Goal: Information Seeking & Learning: Check status

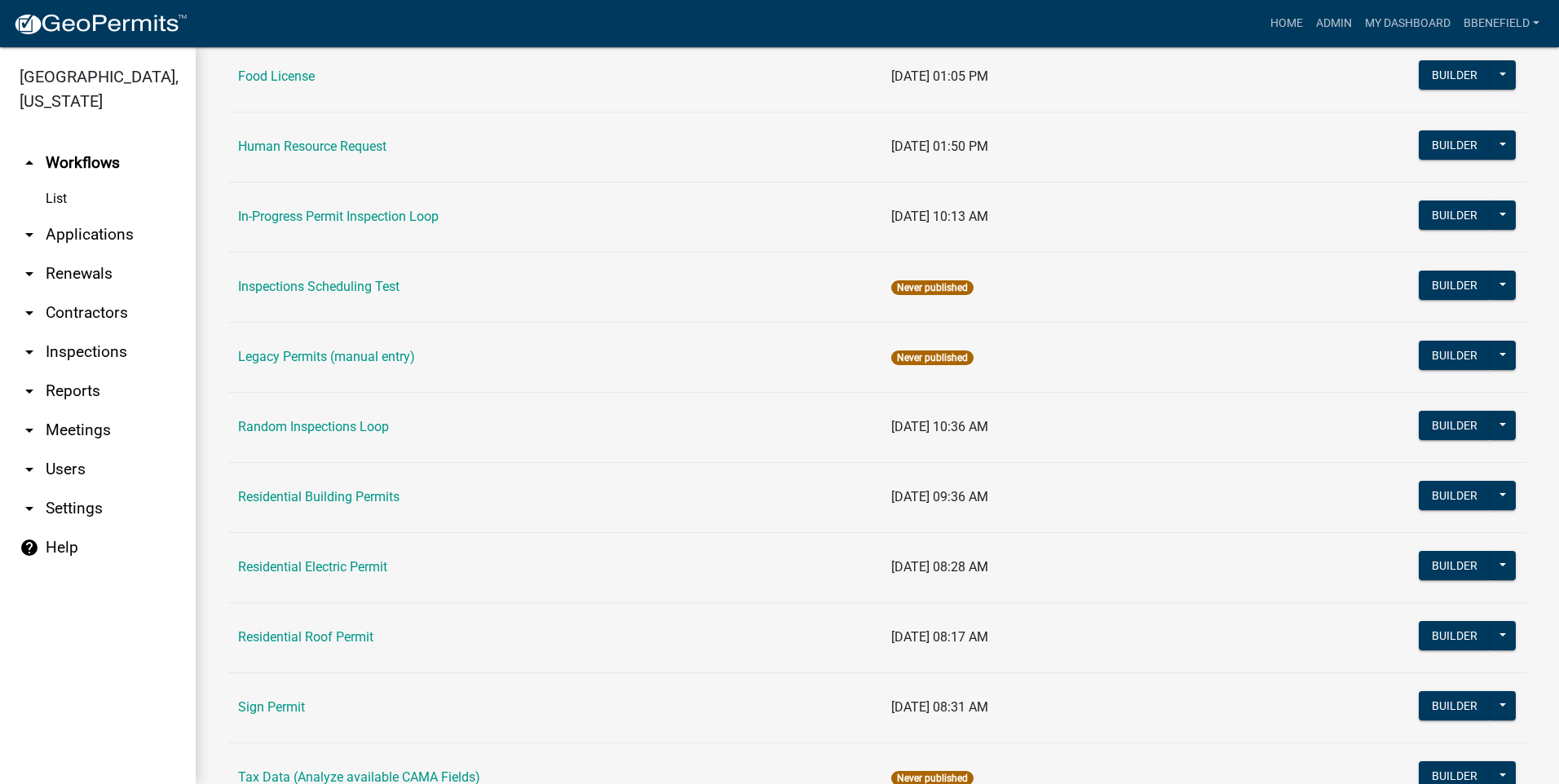
scroll to position [1223, 0]
click at [316, 493] on link "Residential Building Permits" at bounding box center [318, 496] width 161 height 16
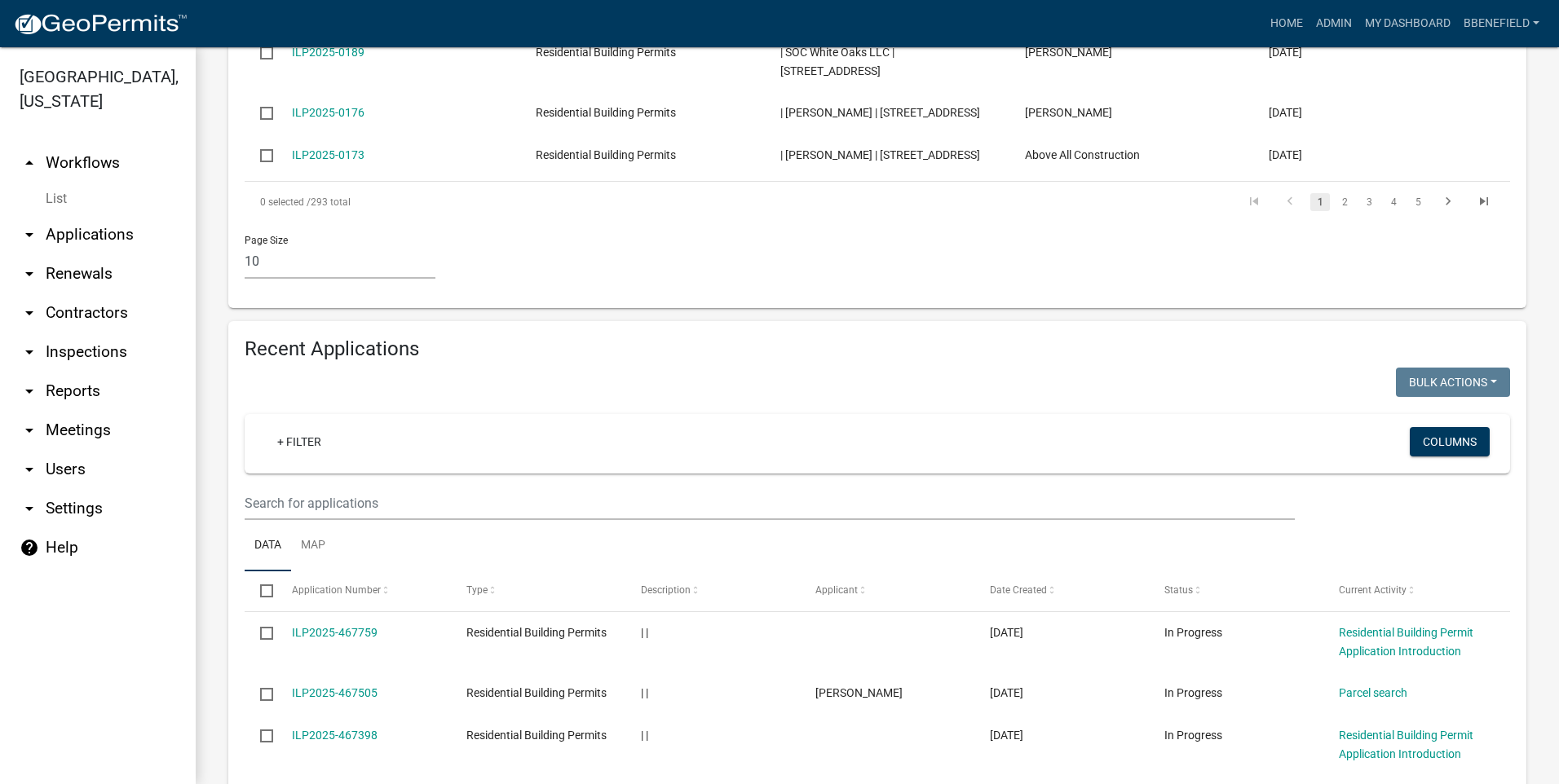
scroll to position [1060, 0]
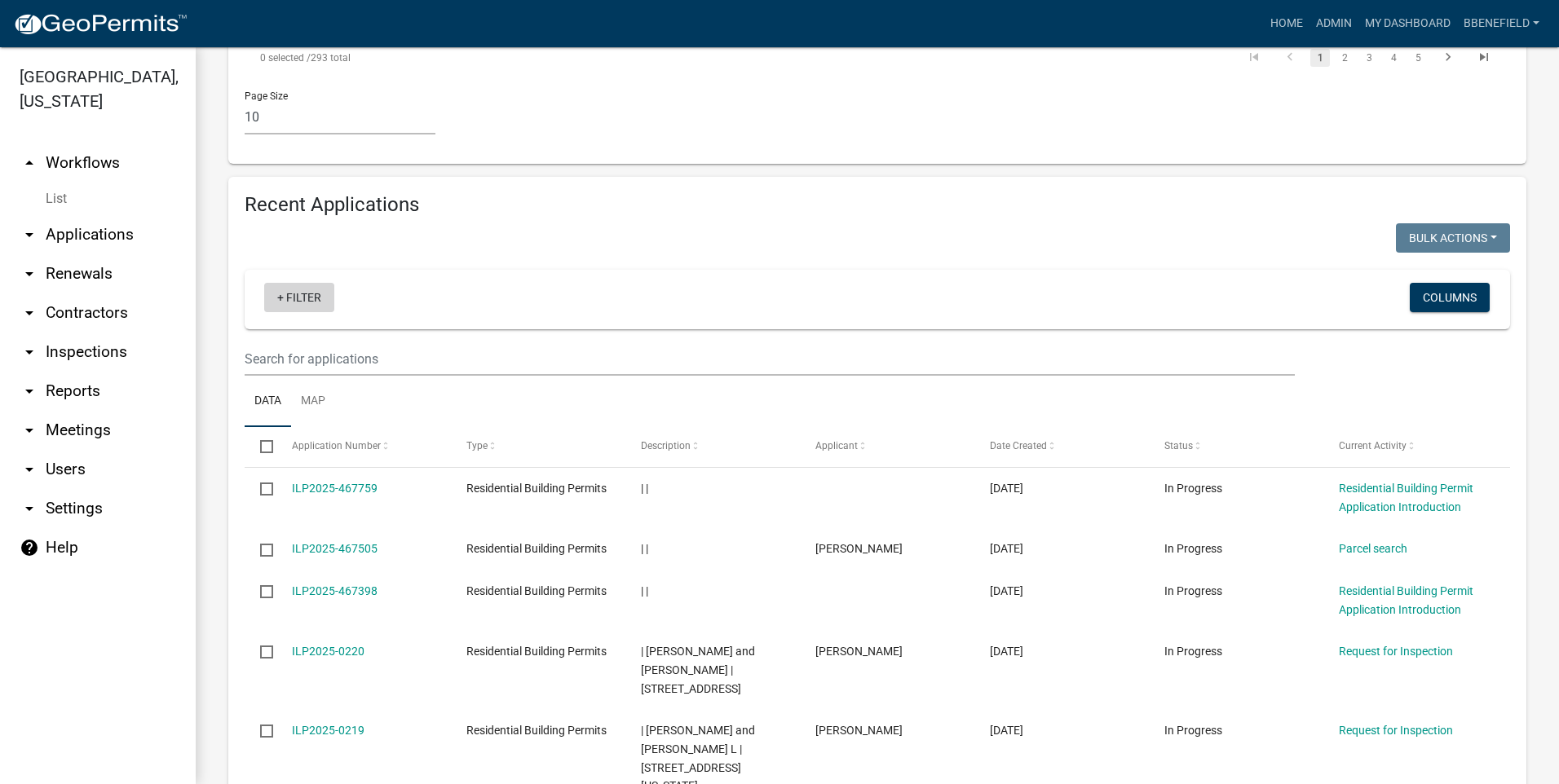
click at [289, 296] on link "+ Filter" at bounding box center [298, 297] width 70 height 29
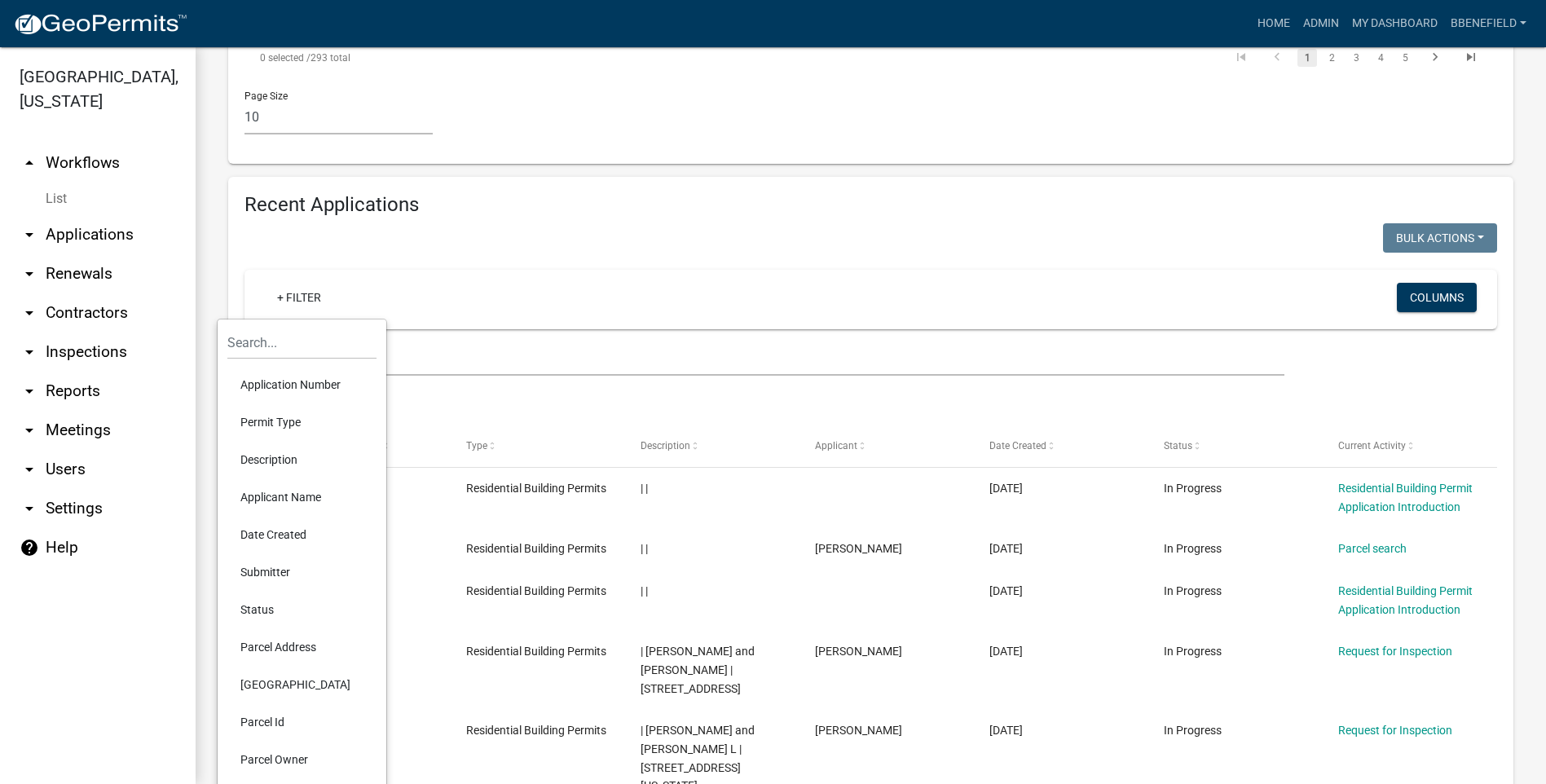
click at [298, 535] on li "Date Created" at bounding box center [302, 535] width 149 height 38
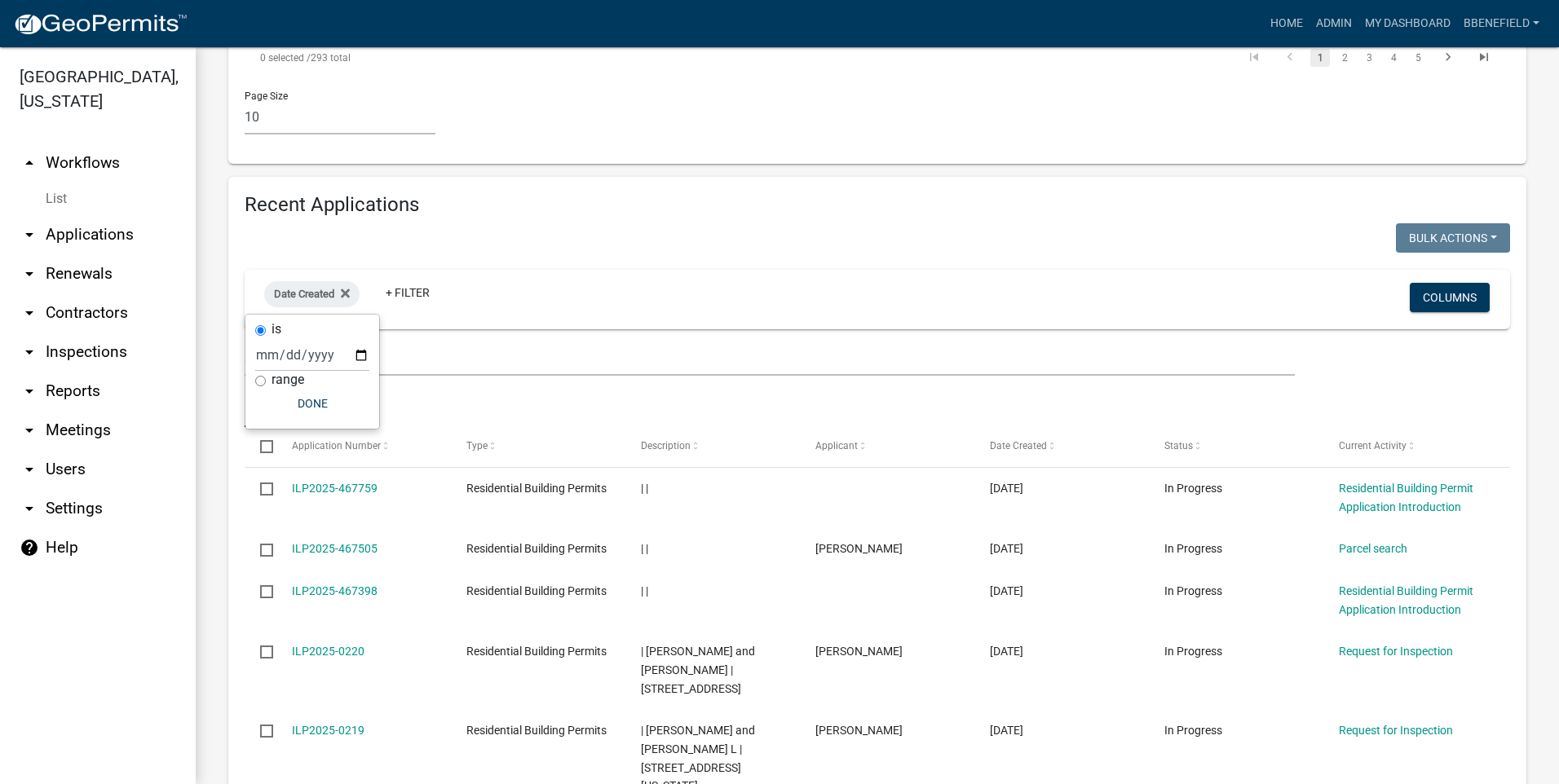
click at [262, 380] on input "range" at bounding box center [260, 381] width 10 height 10
radio input "true"
select select
click at [365, 420] on button "Done" at bounding box center [366, 416] width 163 height 29
click at [455, 295] on icon at bounding box center [450, 294] width 9 height 9
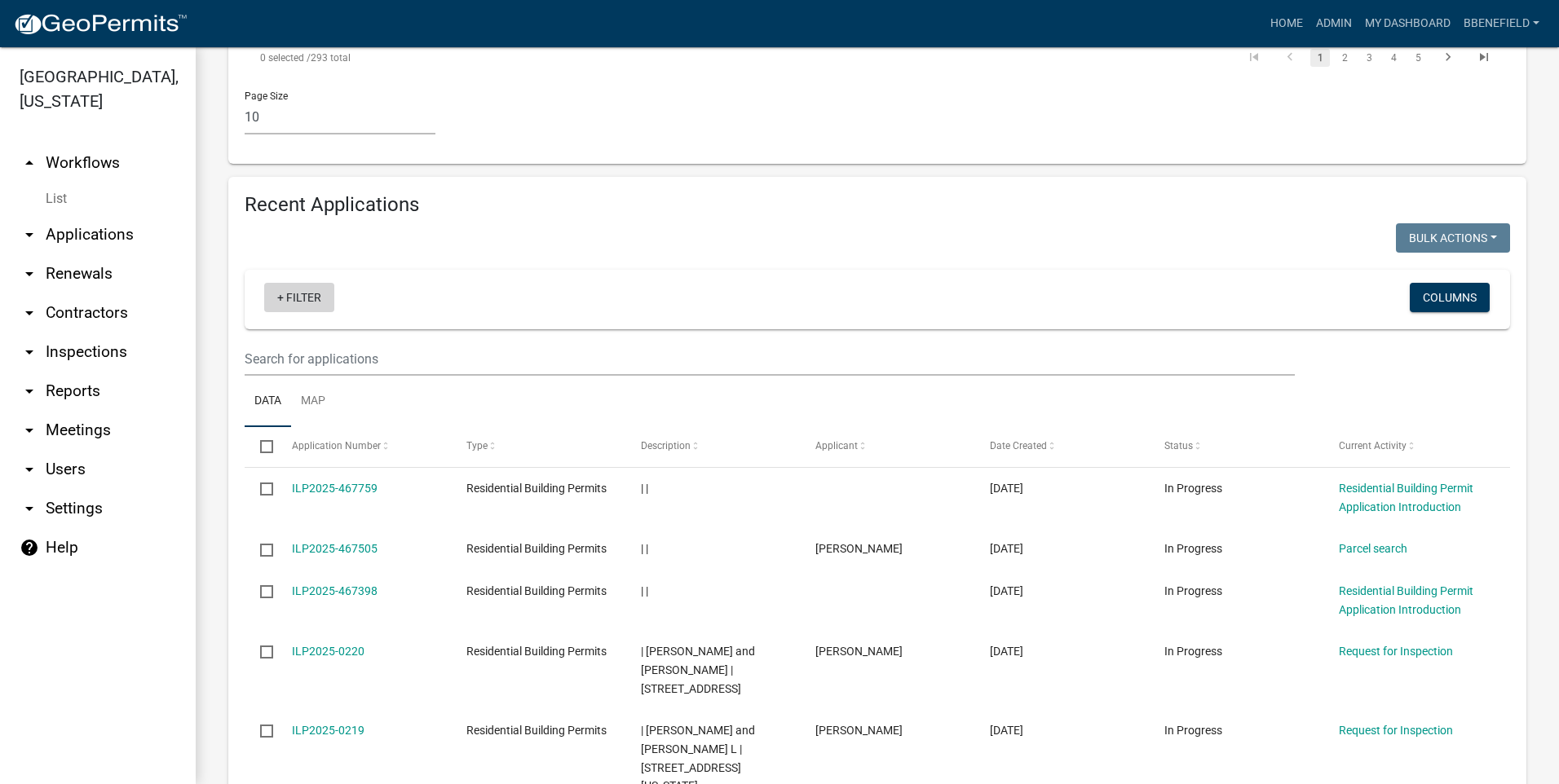
click at [292, 301] on link "+ Filter" at bounding box center [298, 297] width 70 height 29
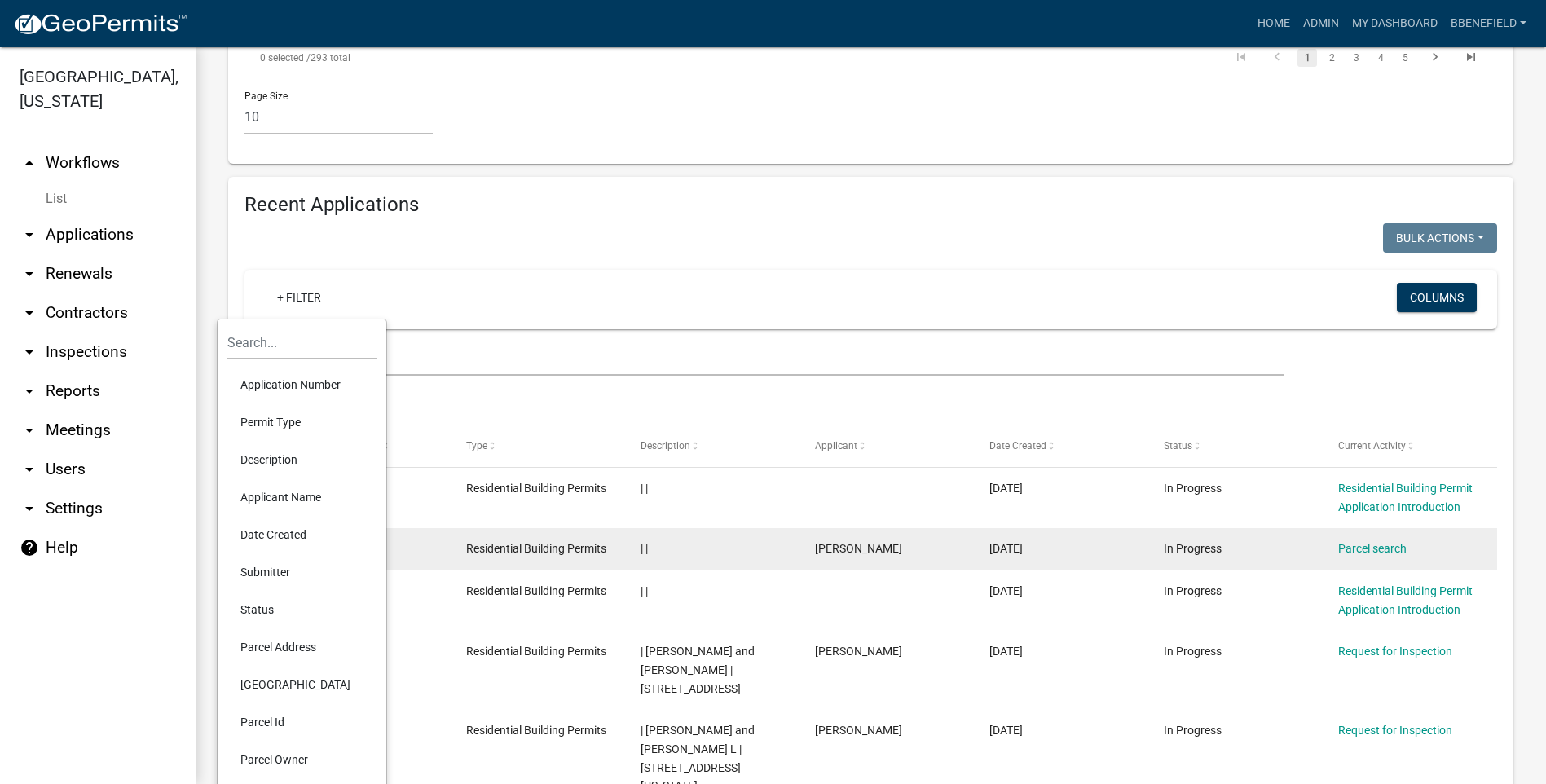
click at [286, 535] on li "Date Created" at bounding box center [302, 535] width 149 height 38
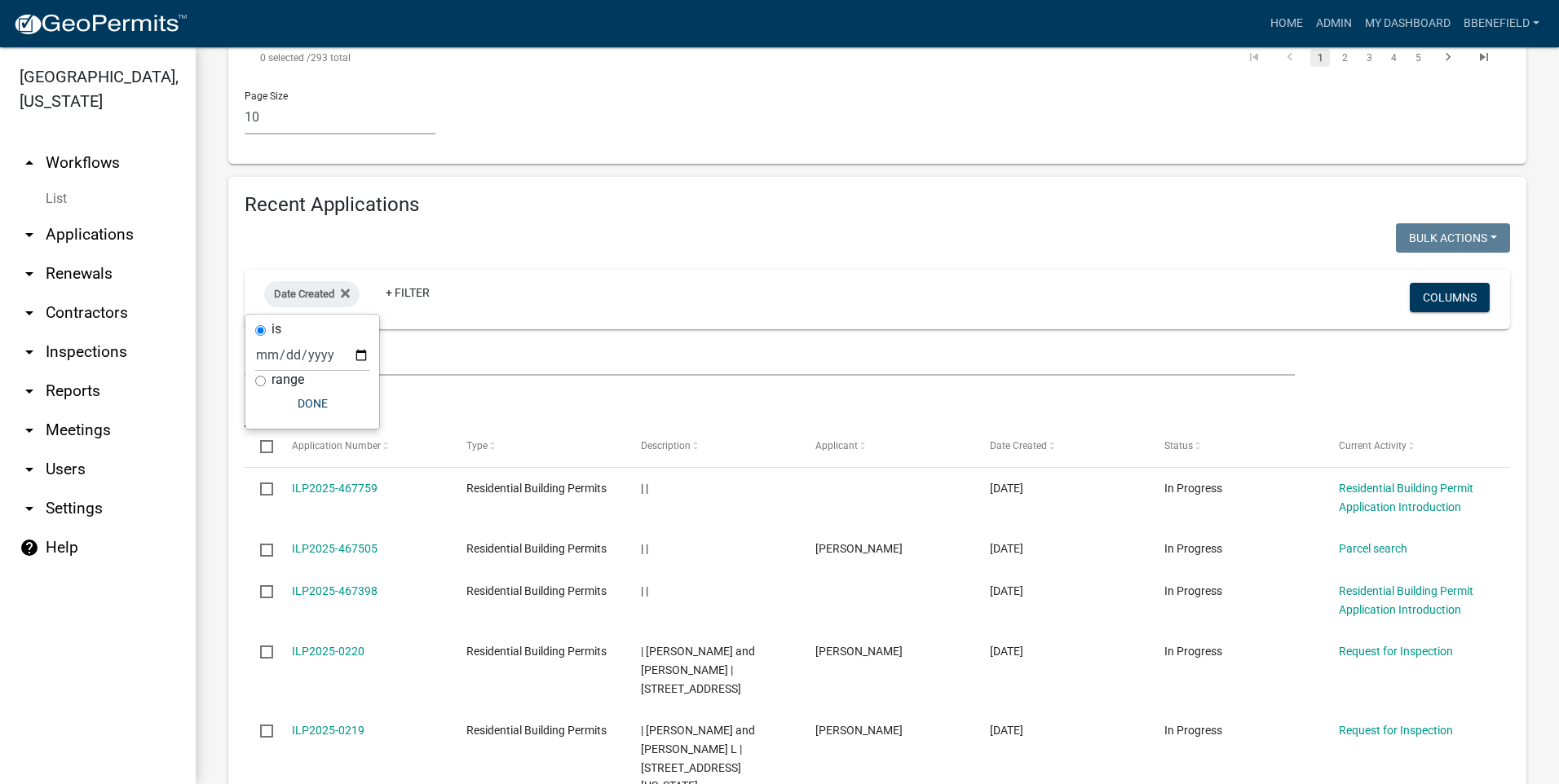
click at [260, 381] on input "range" at bounding box center [260, 381] width 10 height 10
radio input "true"
click at [321, 382] on select "[DATE] [DATE] Current Week Previous Week Current Month Last Month Current Calen…" at bounding box center [366, 371] width 163 height 34
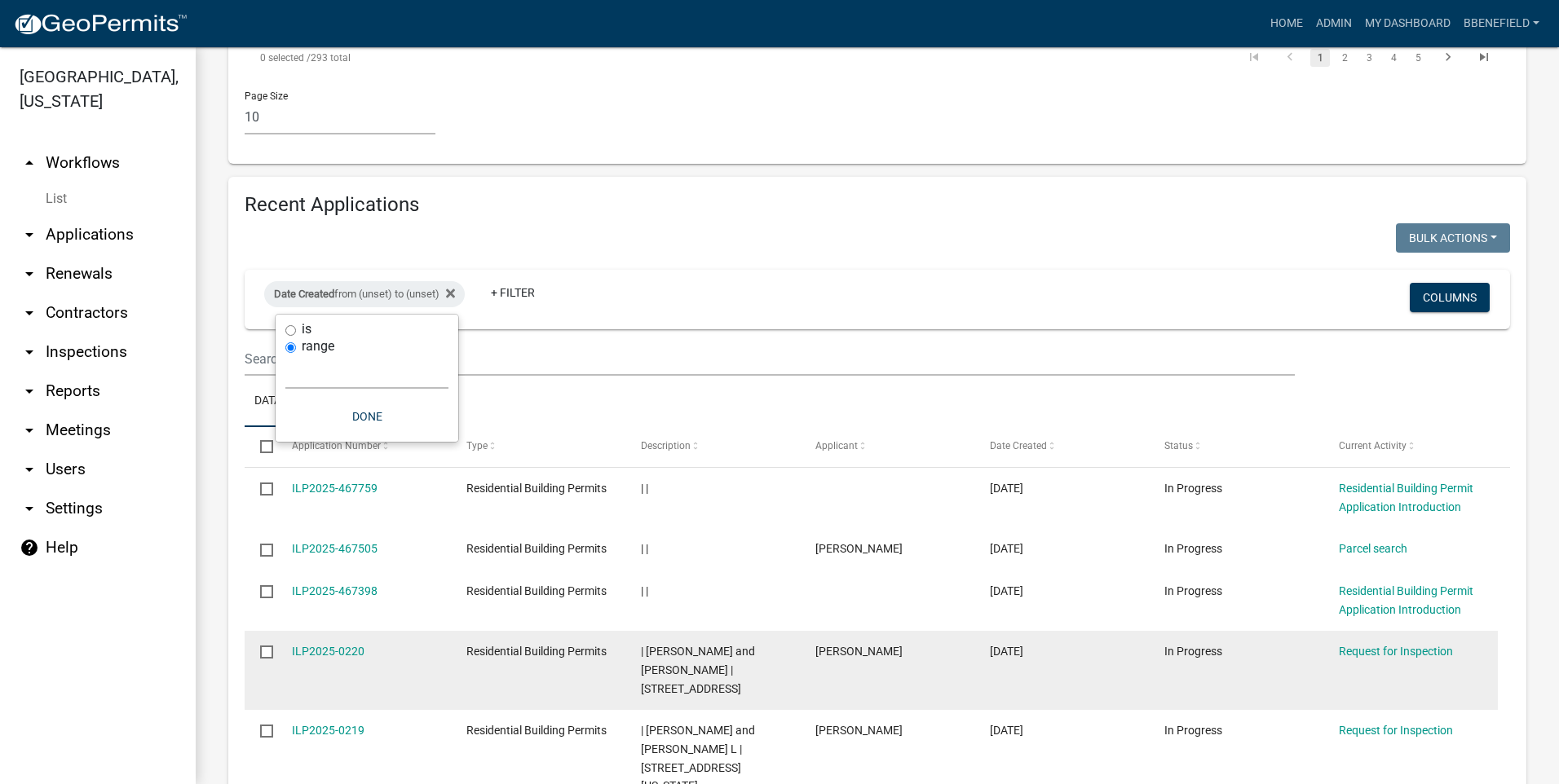
select select "custom"
click at [285, 355] on select "[DATE] [DATE] Current Week Previous Week Current Month Last Month Current Calen…" at bounding box center [366, 371] width 163 height 34
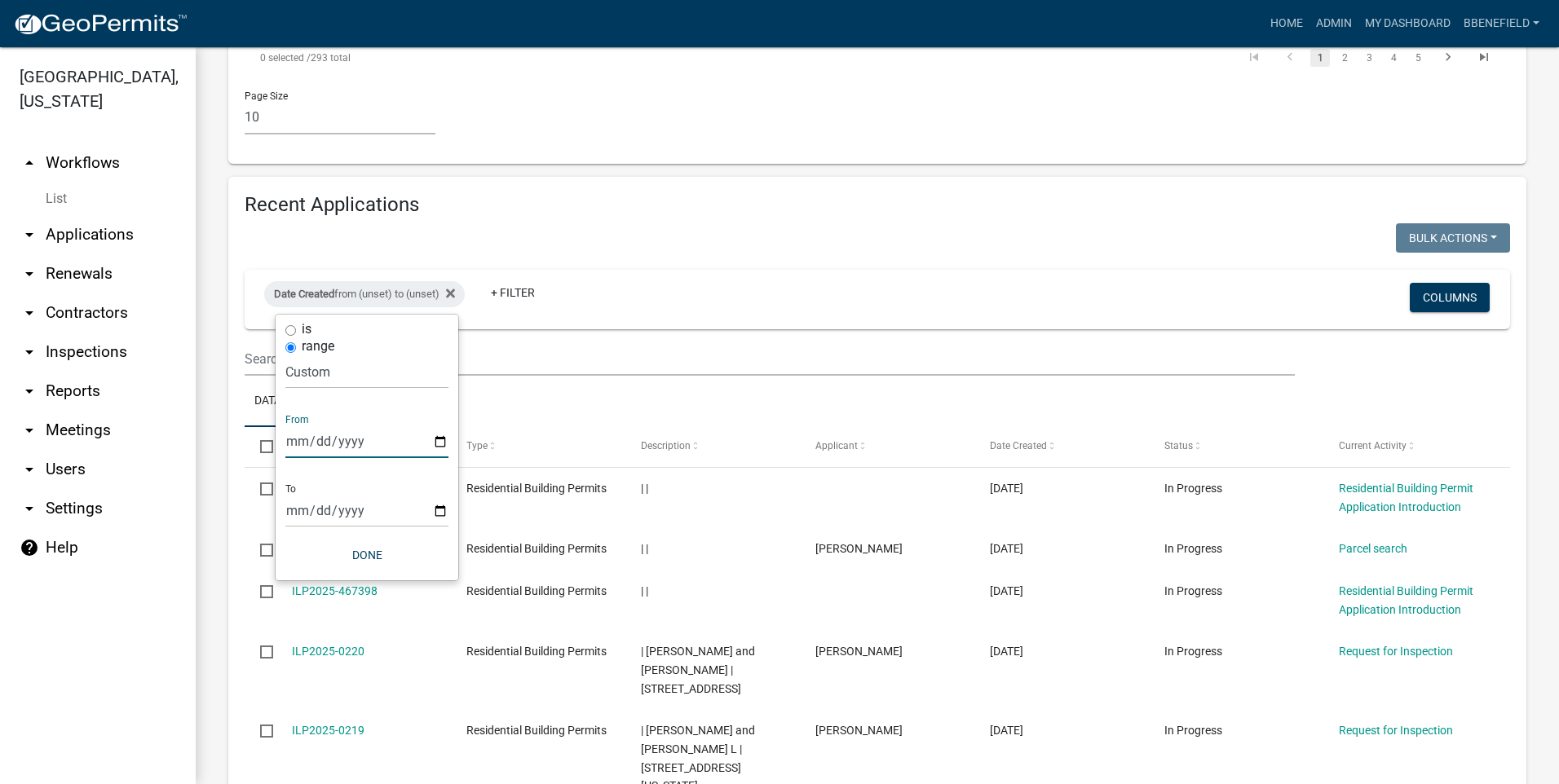
click at [356, 444] on input "date" at bounding box center [366, 441] width 163 height 34
click at [439, 440] on input "date" at bounding box center [366, 441] width 163 height 34
type input "[DATE]"
click at [453, 505] on input "date" at bounding box center [377, 510] width 163 height 34
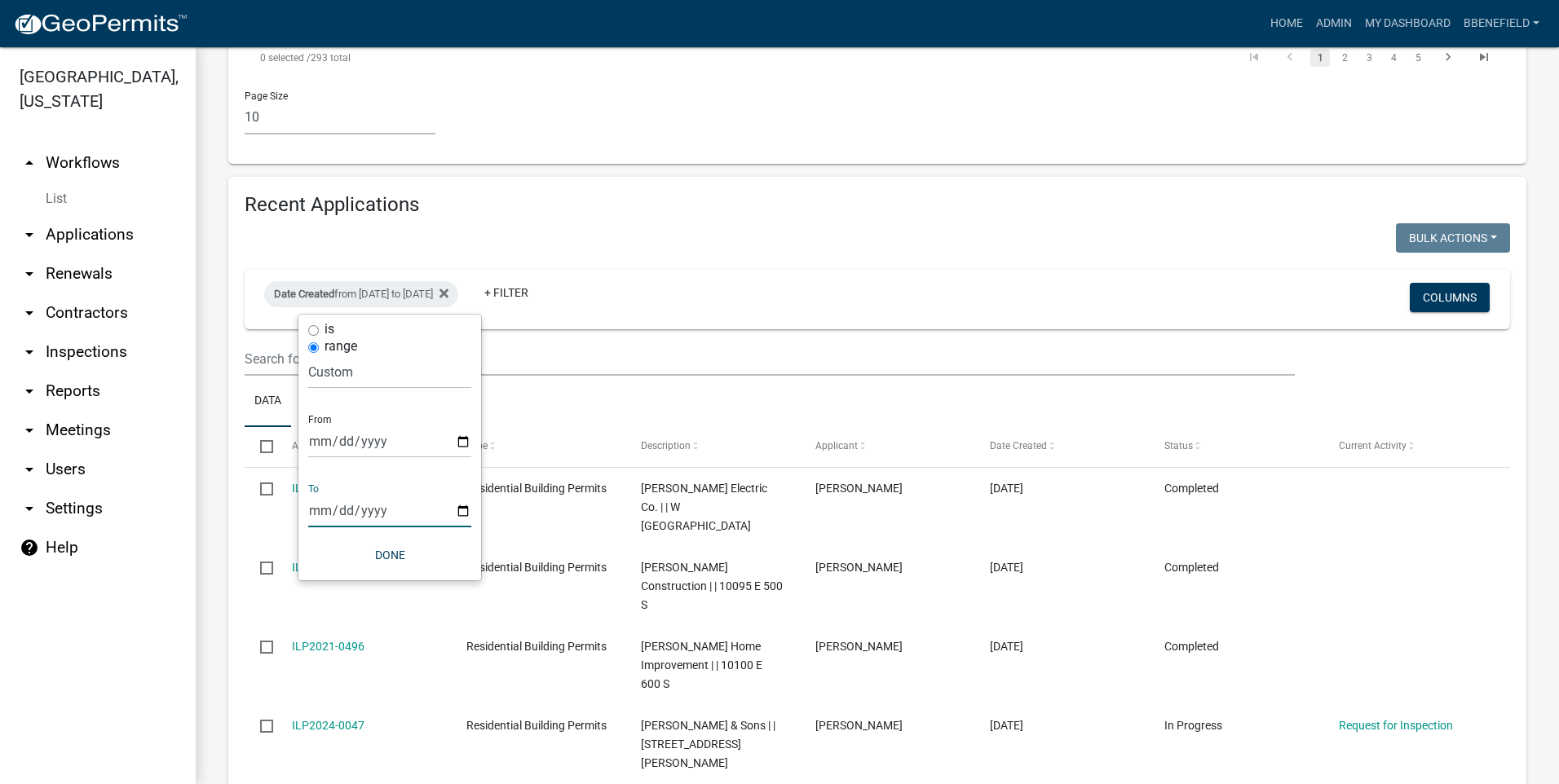
click at [458, 509] on input "[DATE]" at bounding box center [390, 510] width 163 height 34
type input "[DATE]"
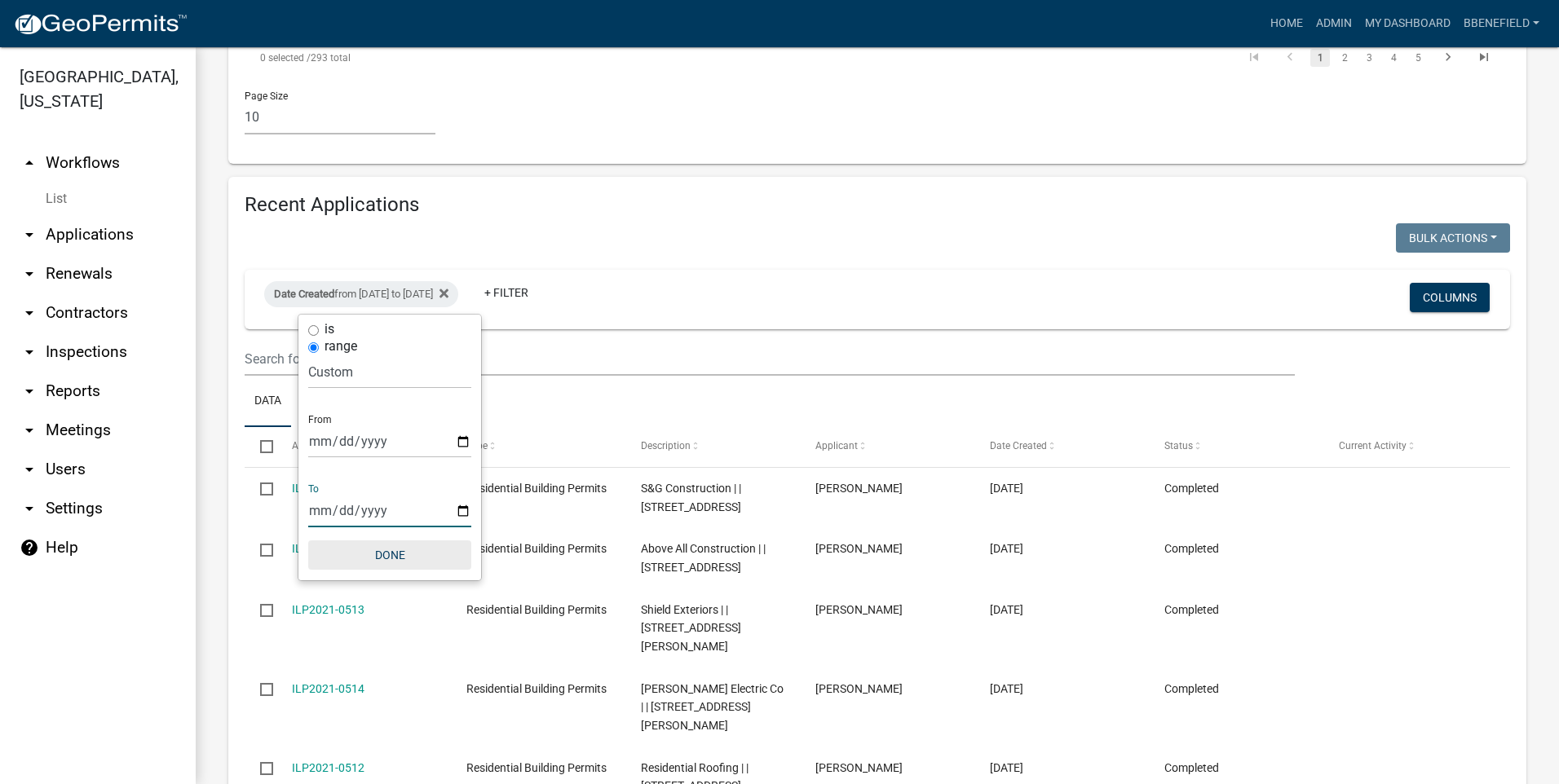
click at [385, 554] on button "Done" at bounding box center [390, 555] width 163 height 29
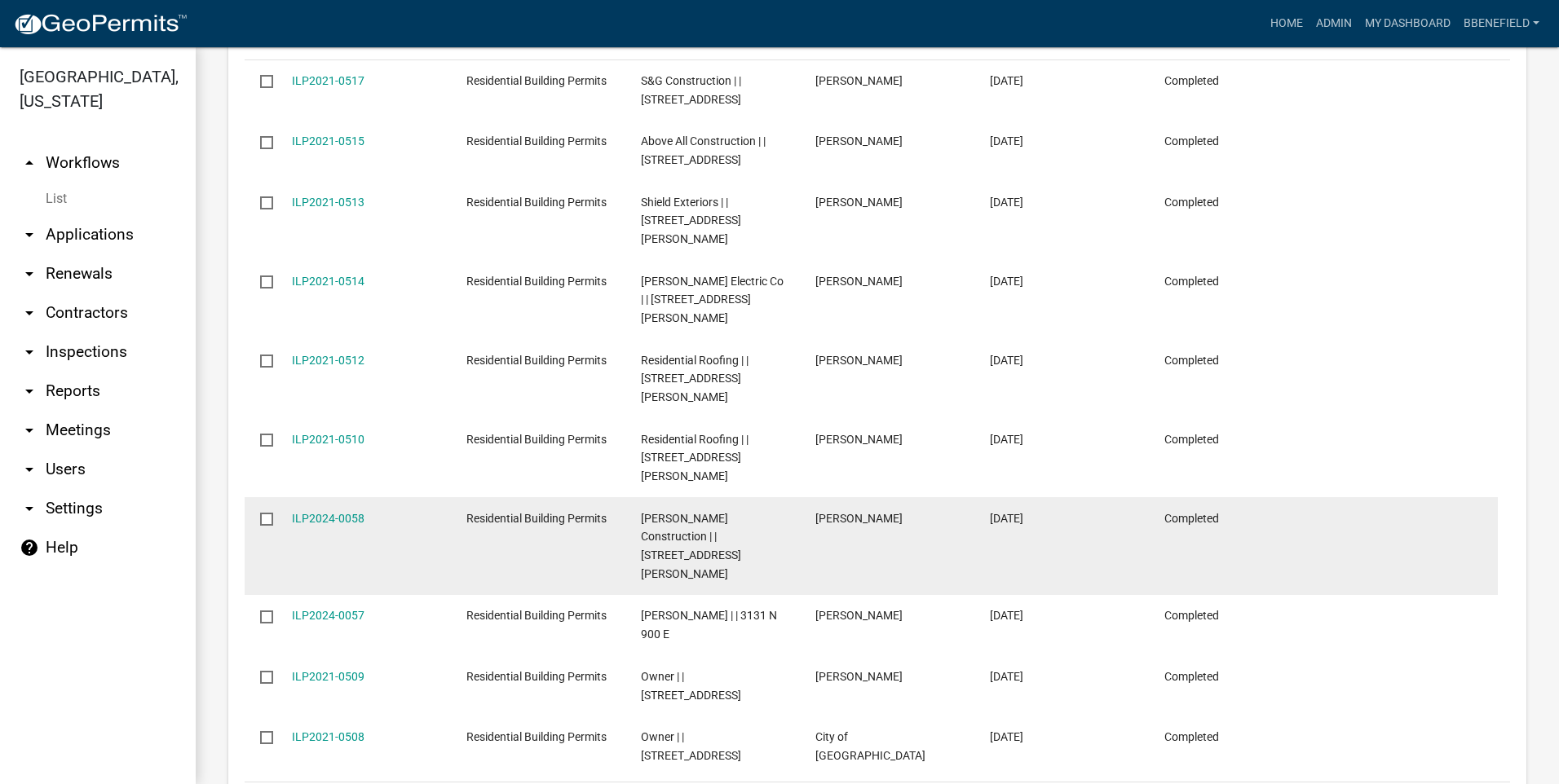
scroll to position [1476, 0]
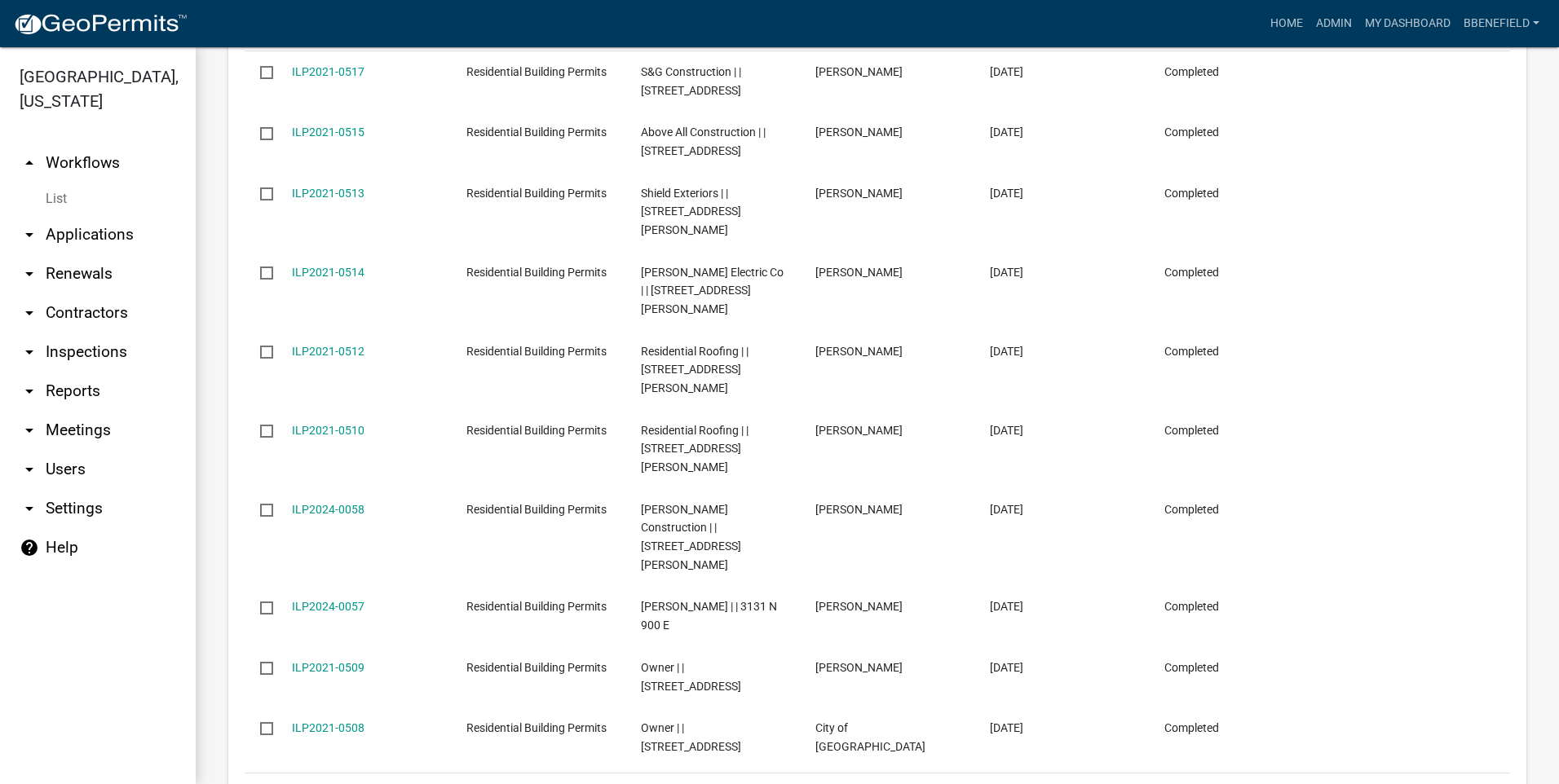
click at [1335, 783] on link "2" at bounding box center [1344, 793] width 20 height 18
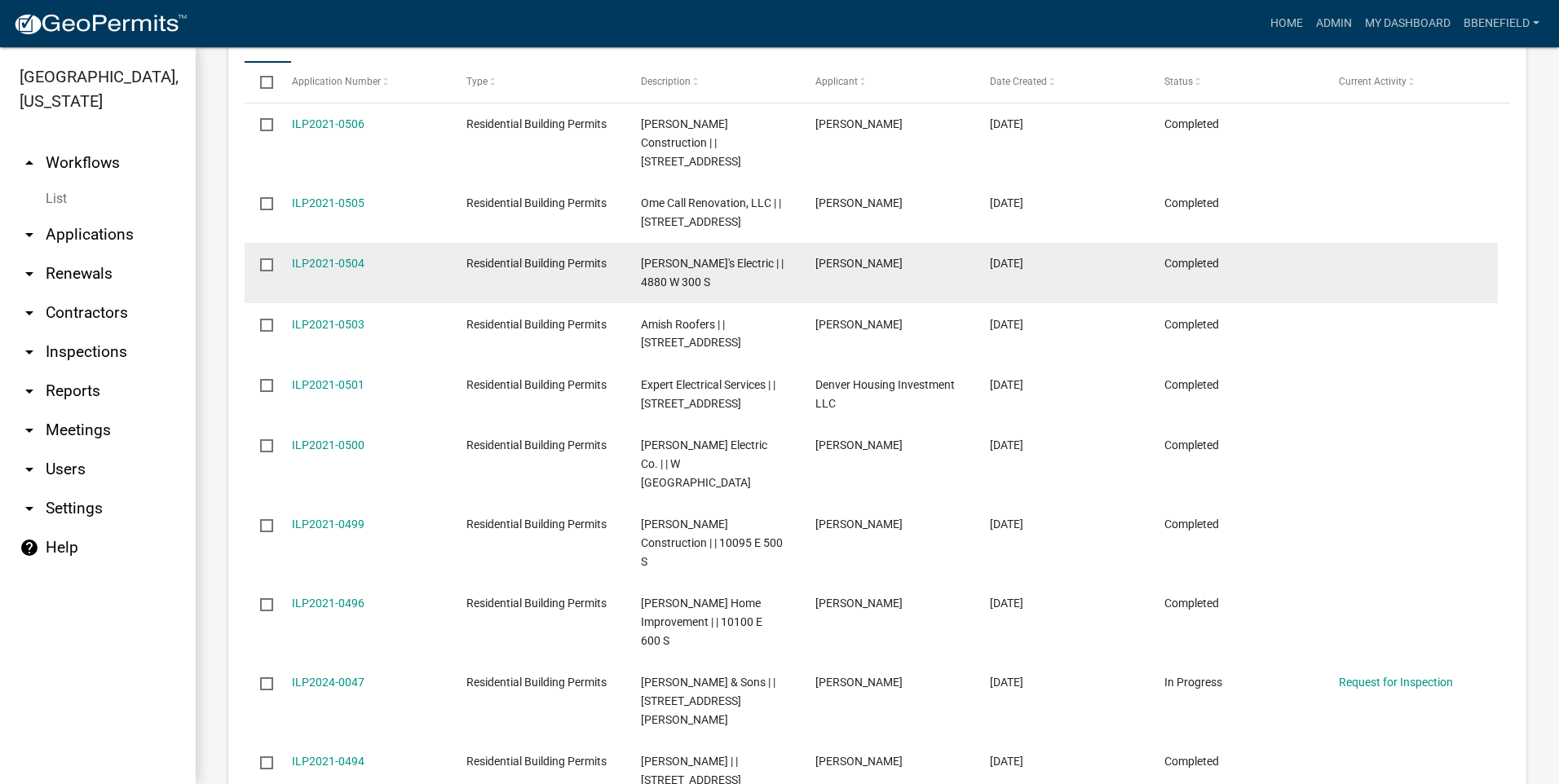
scroll to position [1395, 0]
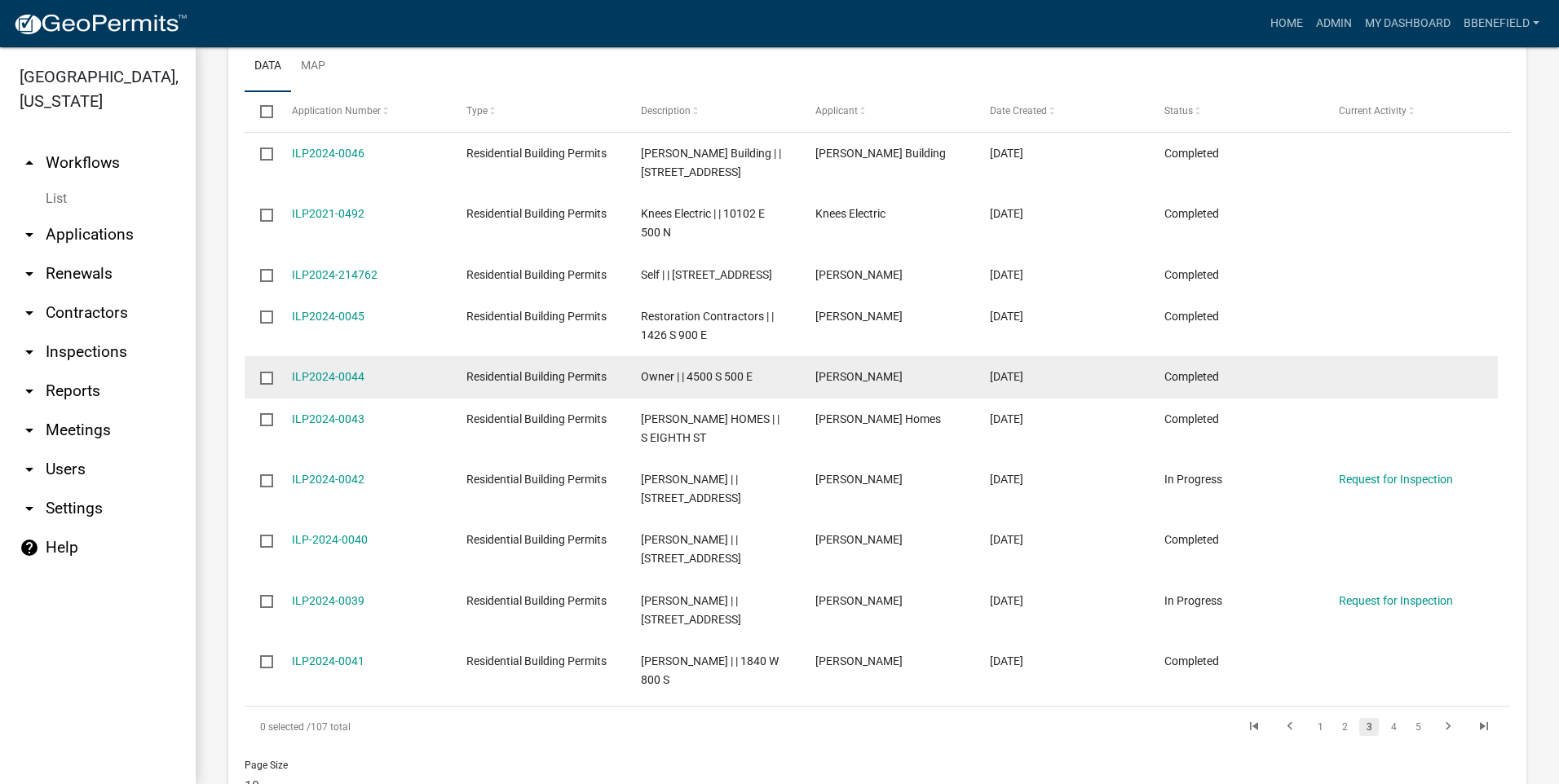
click at [703, 383] on datatable-body-cell "Owner | | 4500 S 500 E" at bounding box center [713, 376] width 174 height 42
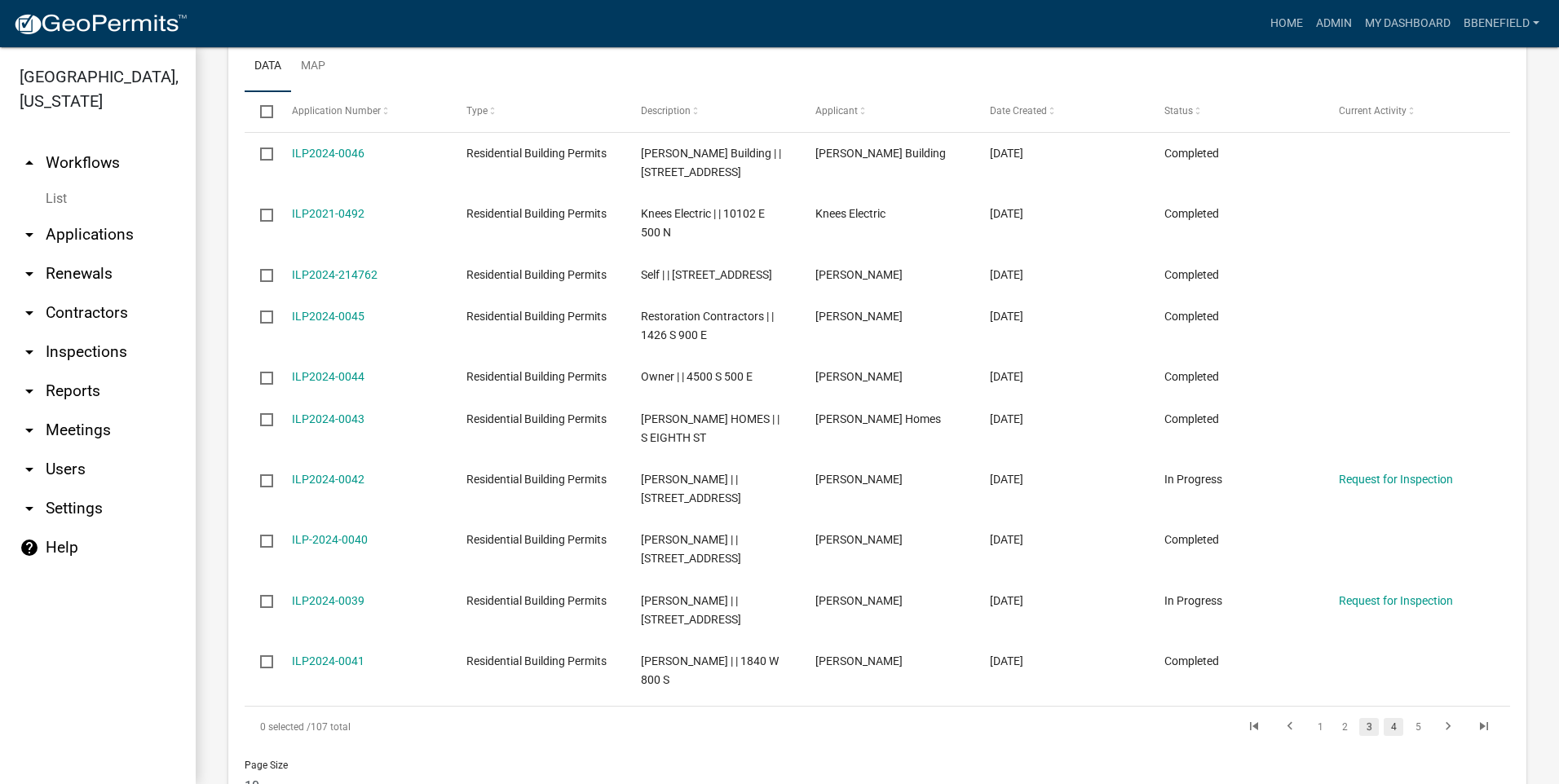
click at [1383, 736] on link "4" at bounding box center [1393, 726] width 20 height 18
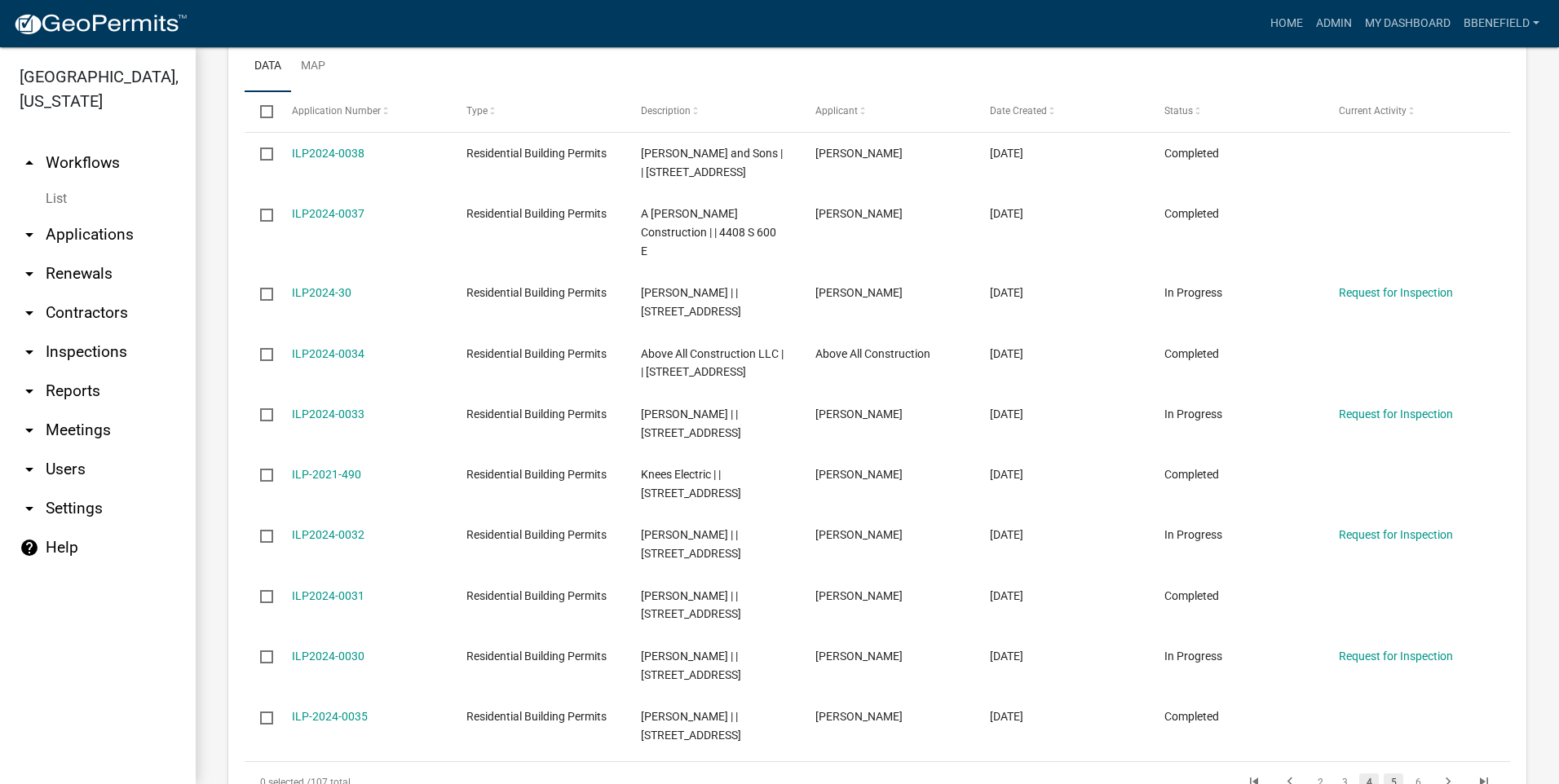
click at [1386, 774] on link "5" at bounding box center [1393, 782] width 20 height 18
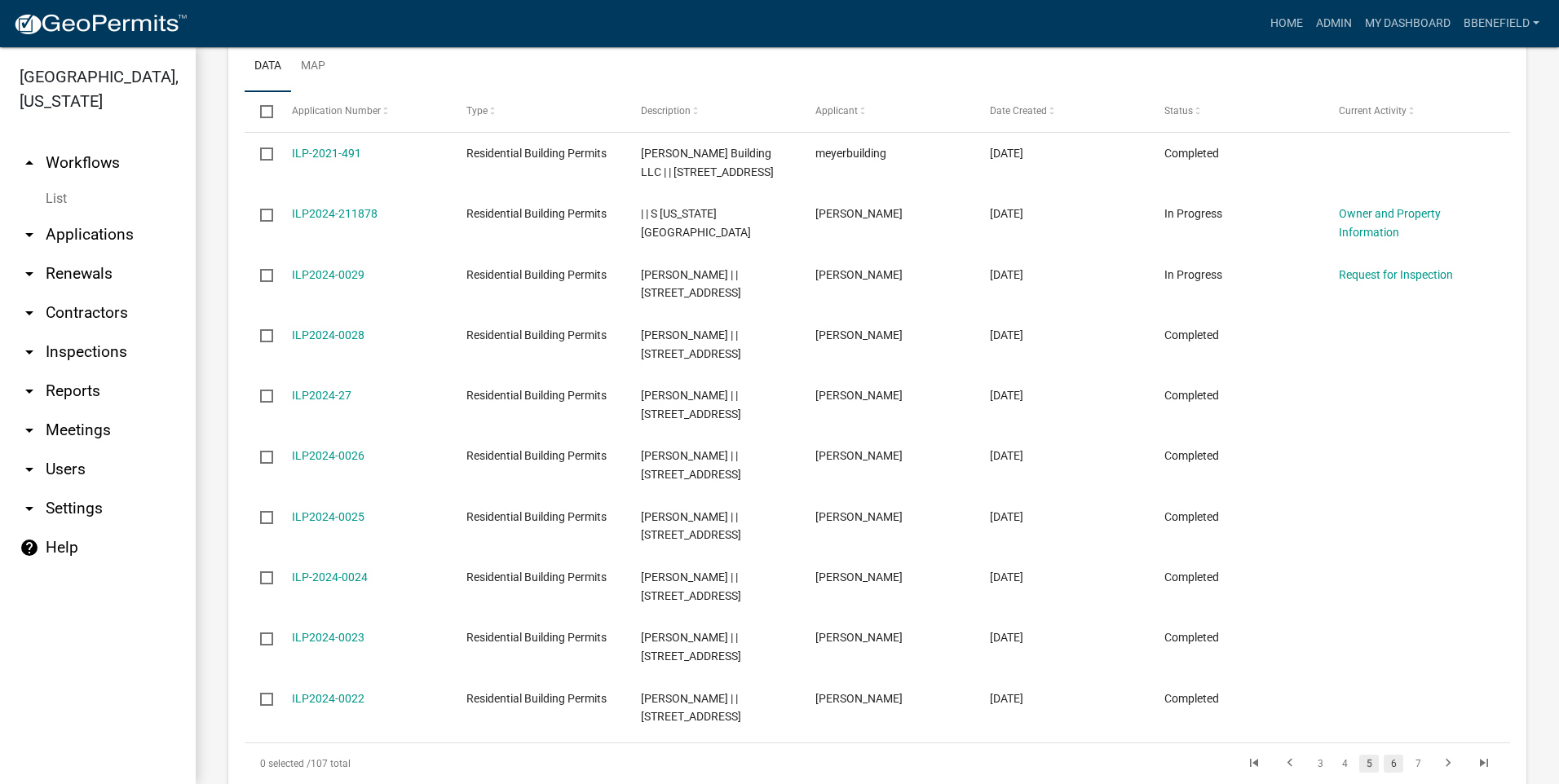
click at [1383, 758] on link "6" at bounding box center [1393, 763] width 20 height 18
click at [1383, 760] on link "7" at bounding box center [1393, 763] width 20 height 18
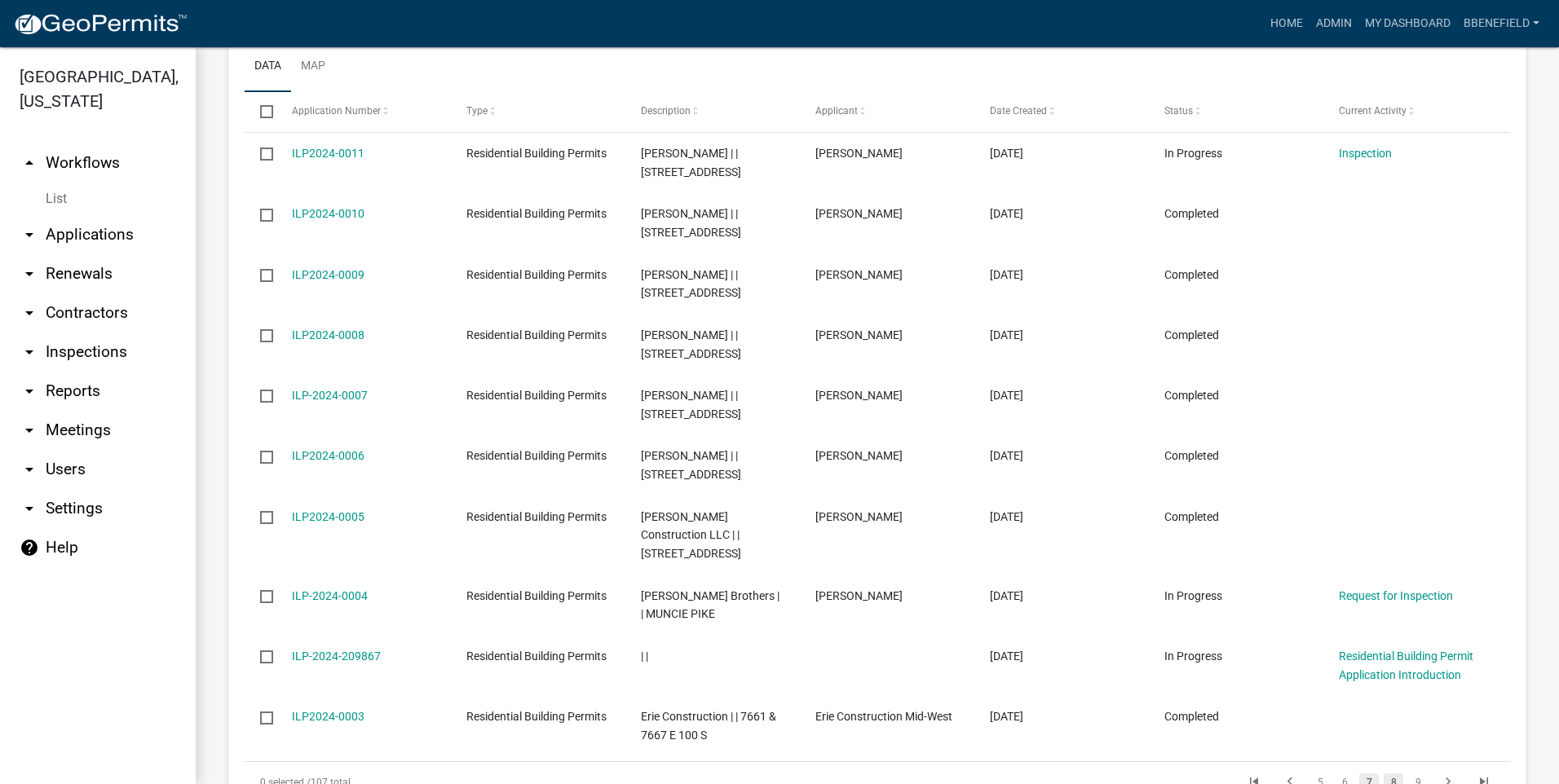
click at [1383, 774] on link "8" at bounding box center [1393, 782] width 20 height 18
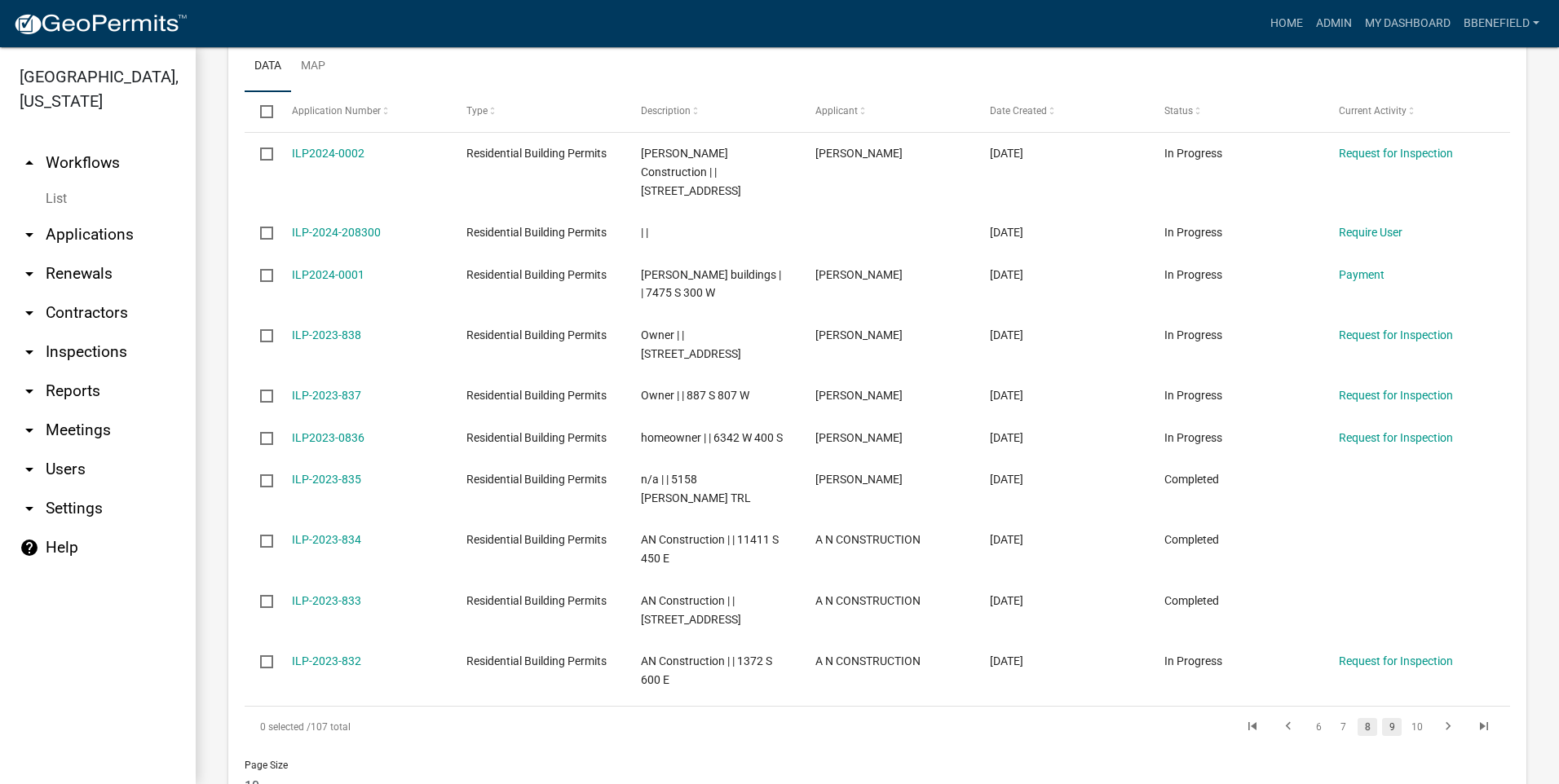
click at [1381, 718] on link "9" at bounding box center [1391, 726] width 20 height 18
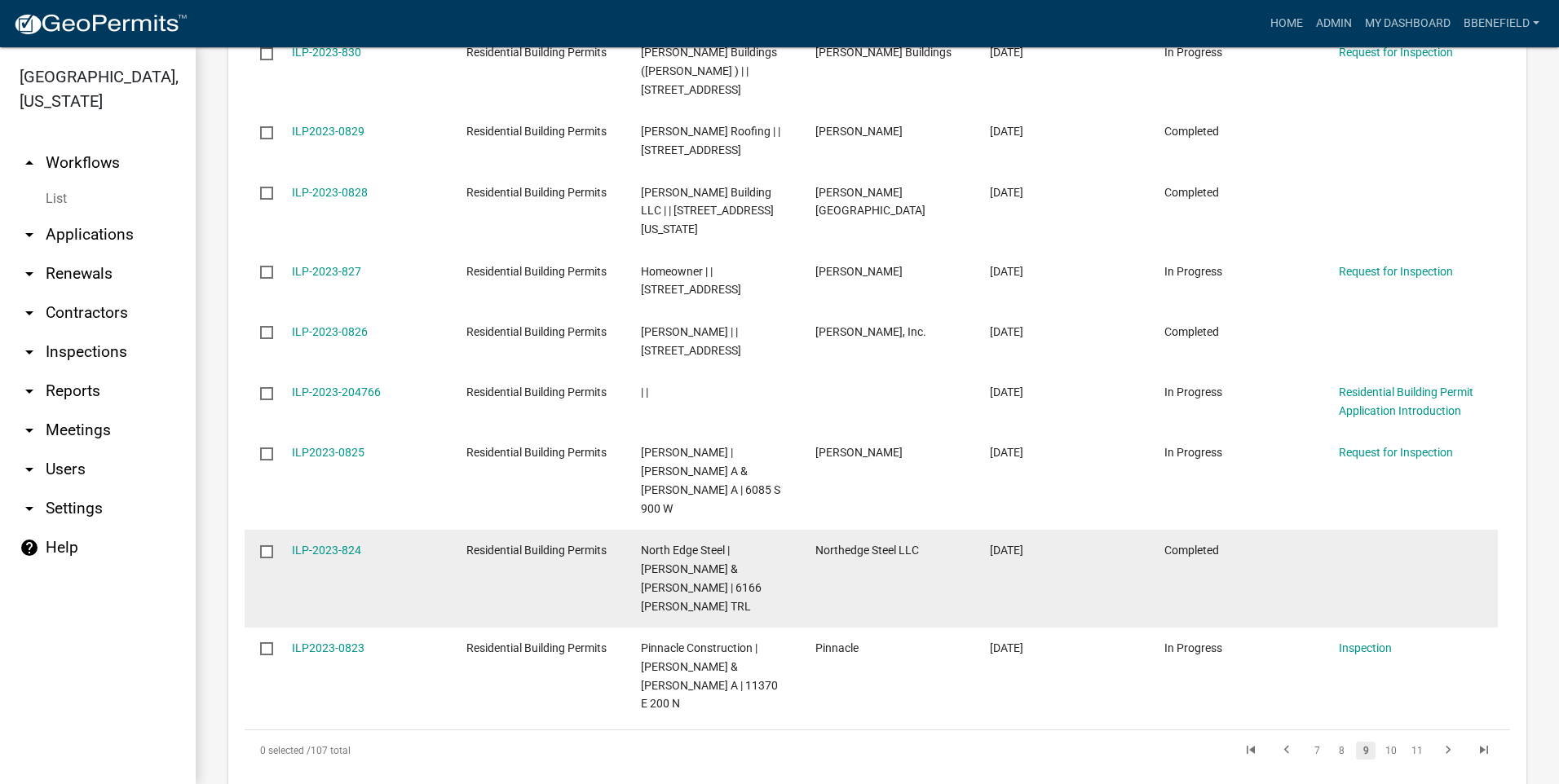
scroll to position [1558, 0]
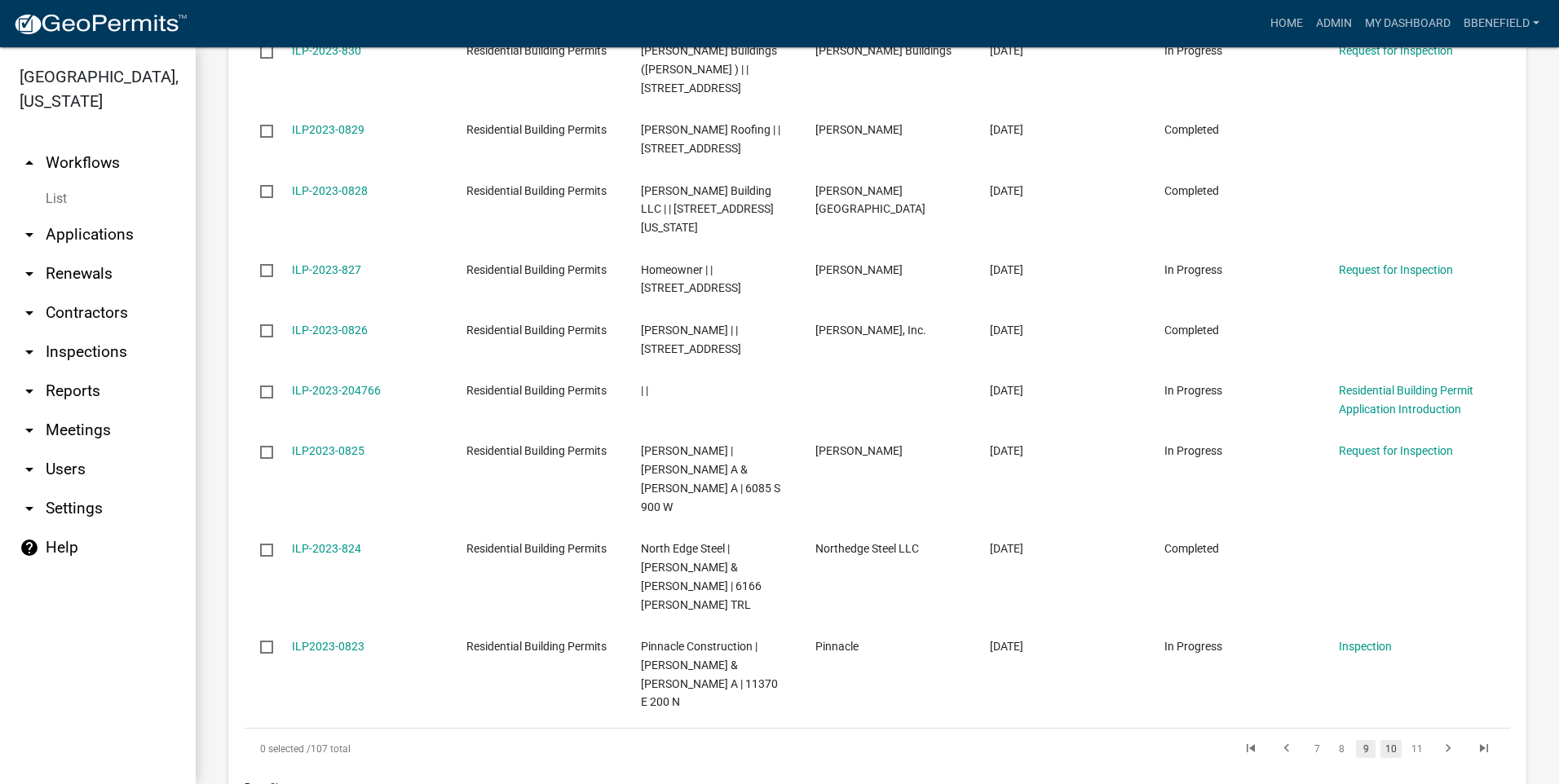
click at [1381, 740] on link "10" at bounding box center [1391, 749] width 22 height 18
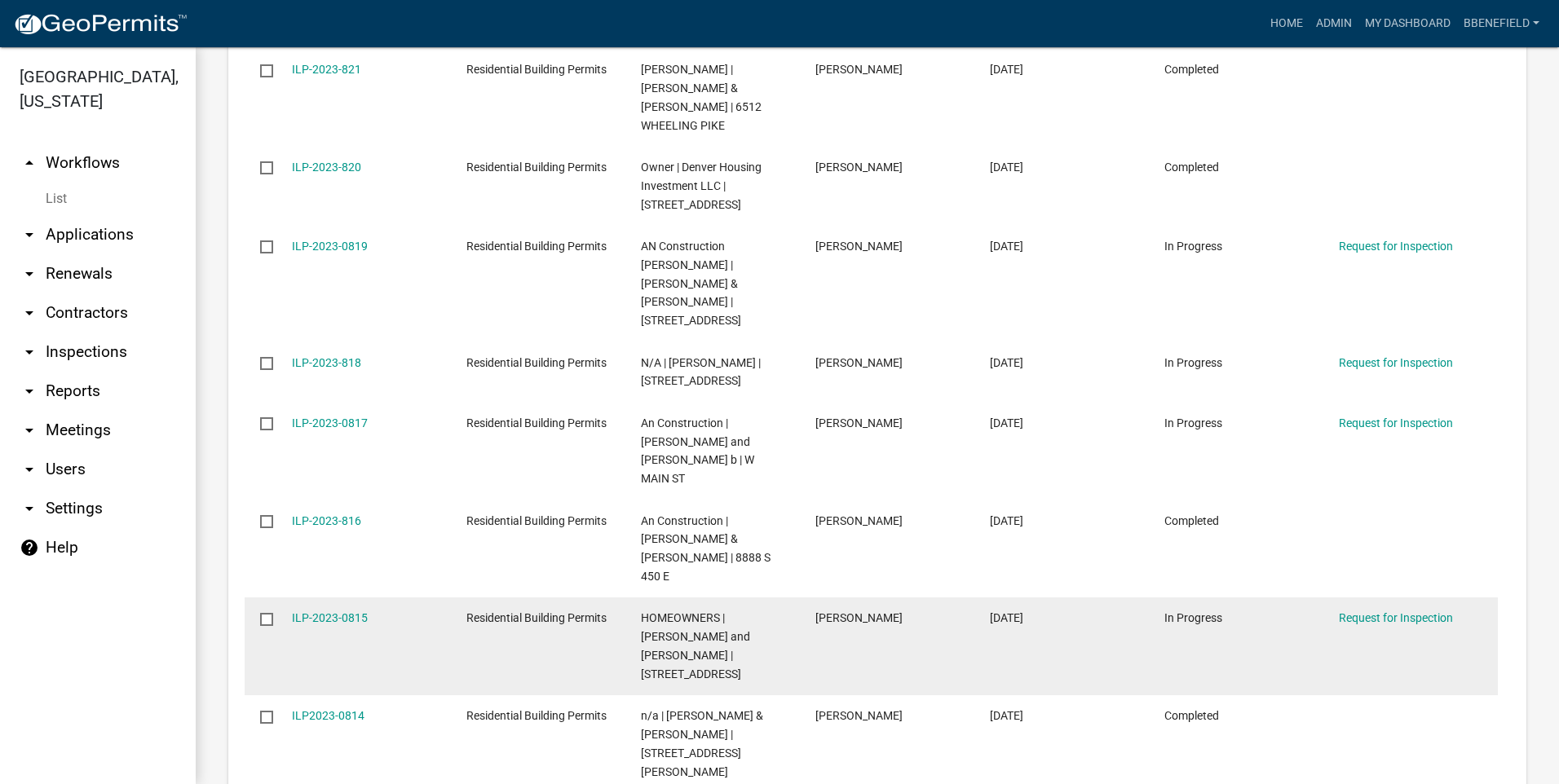
scroll to position [1558, 0]
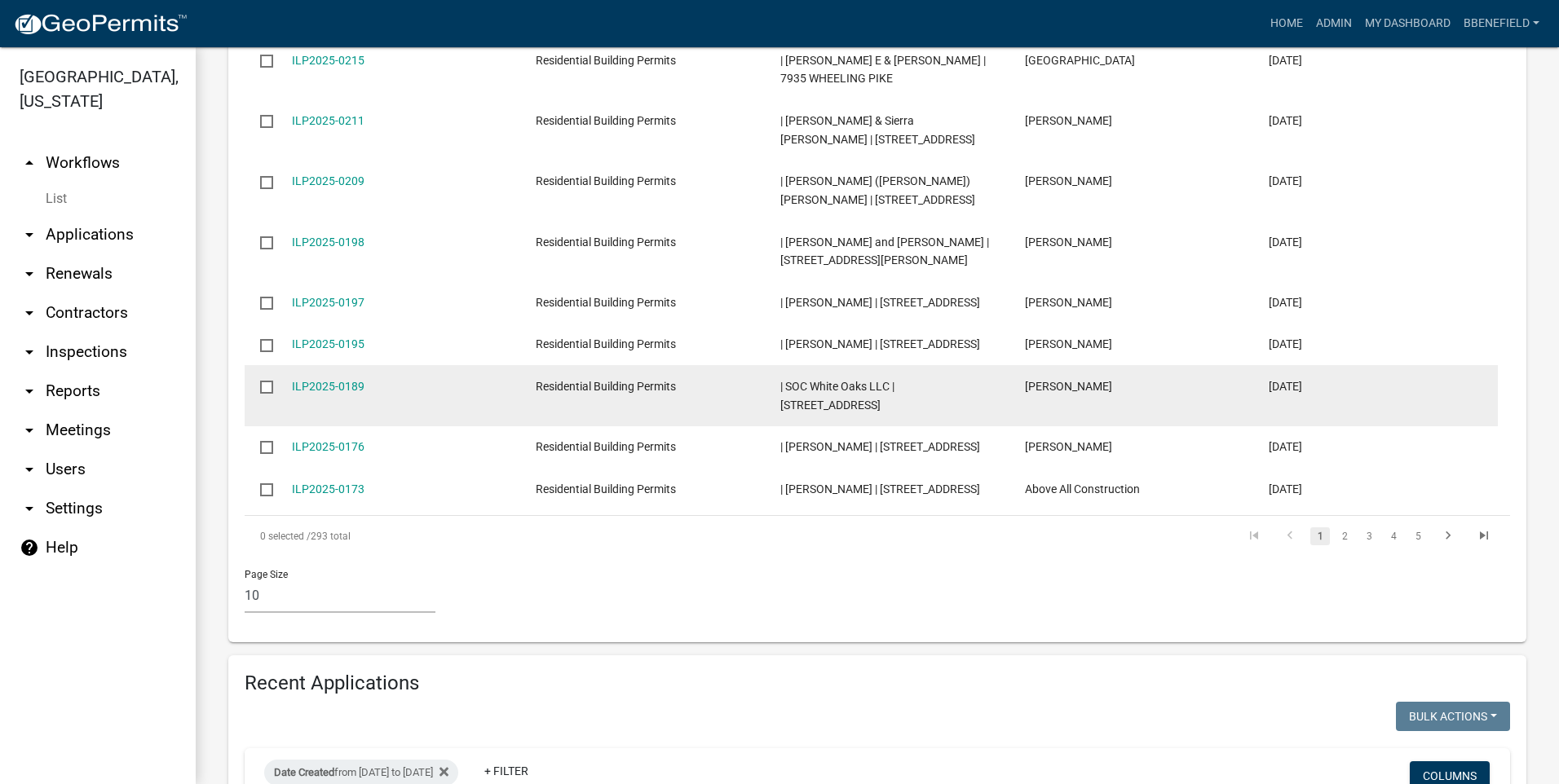
scroll to position [897, 0]
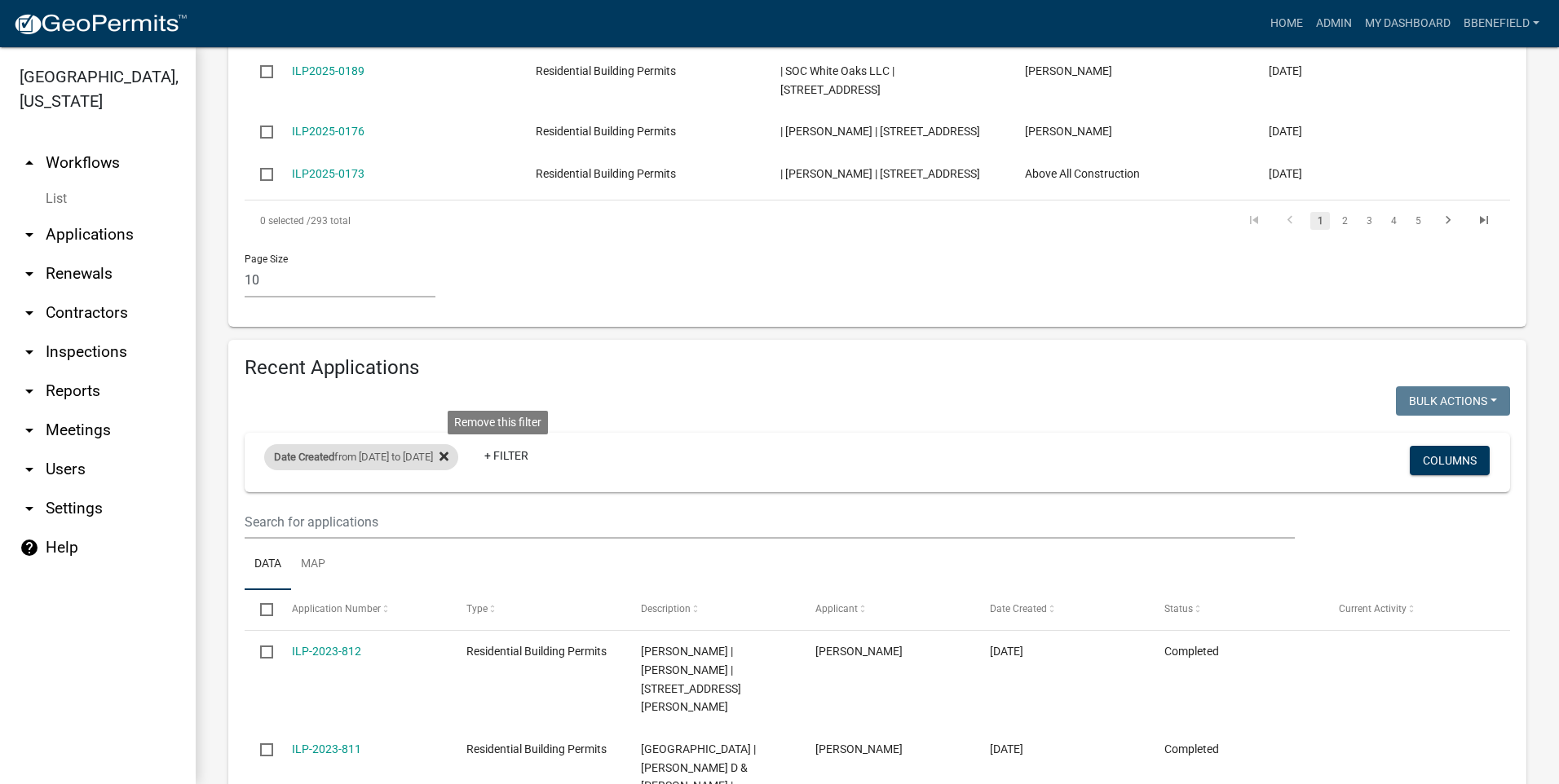
click at [448, 453] on icon at bounding box center [444, 456] width 9 height 13
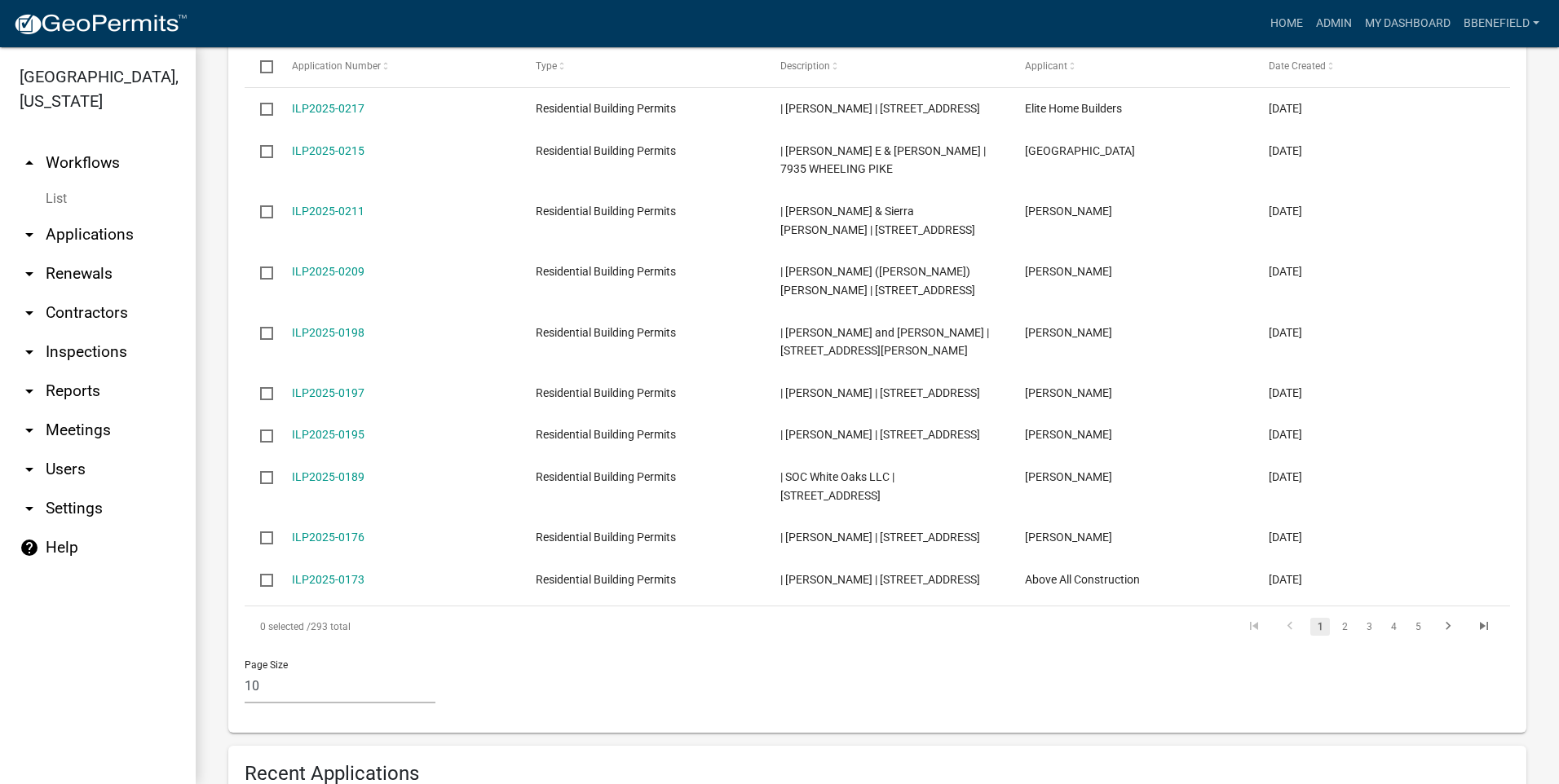
scroll to position [0, 0]
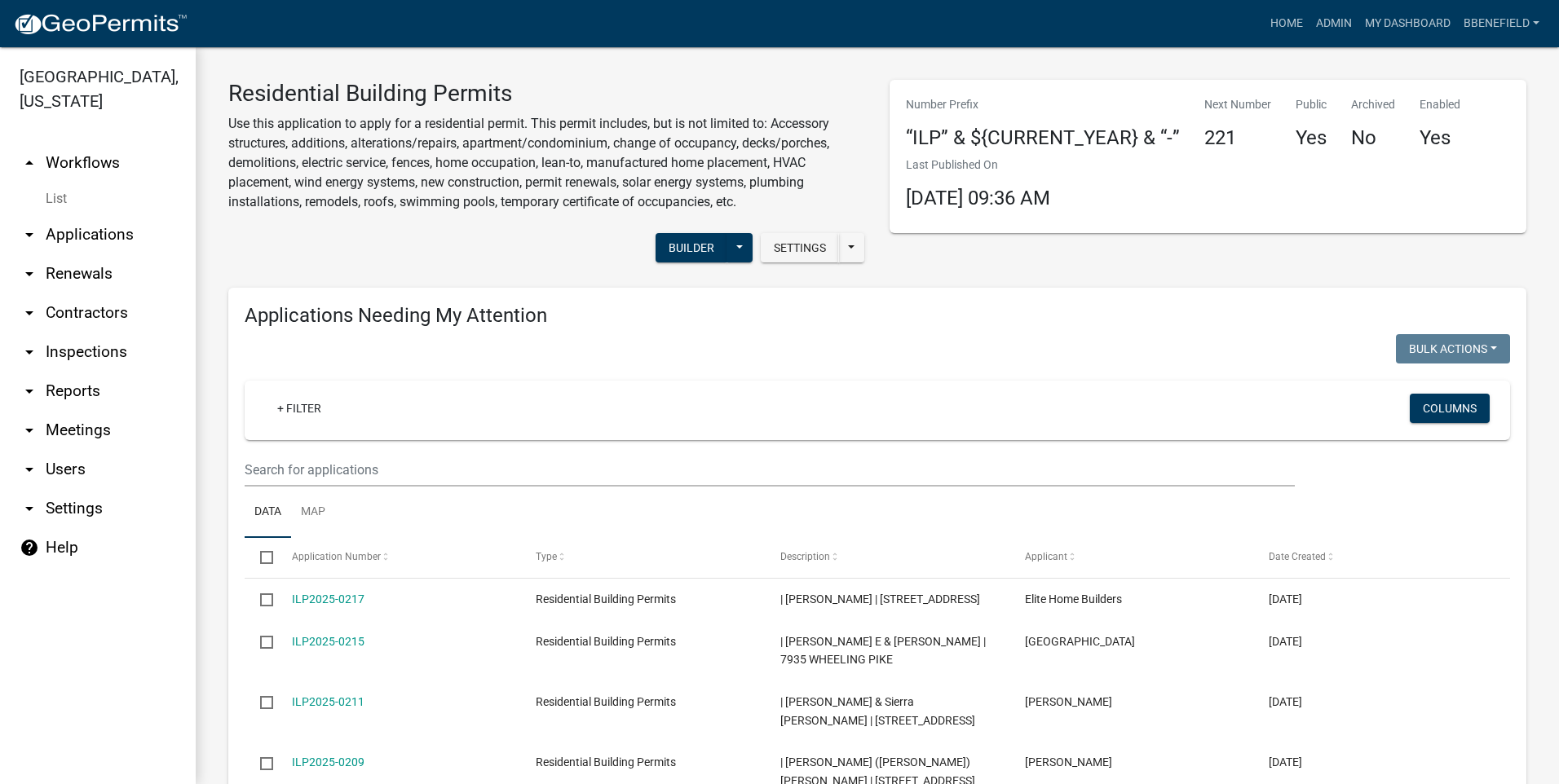
click at [94, 294] on link "arrow_drop_down Contractors" at bounding box center [97, 313] width 196 height 39
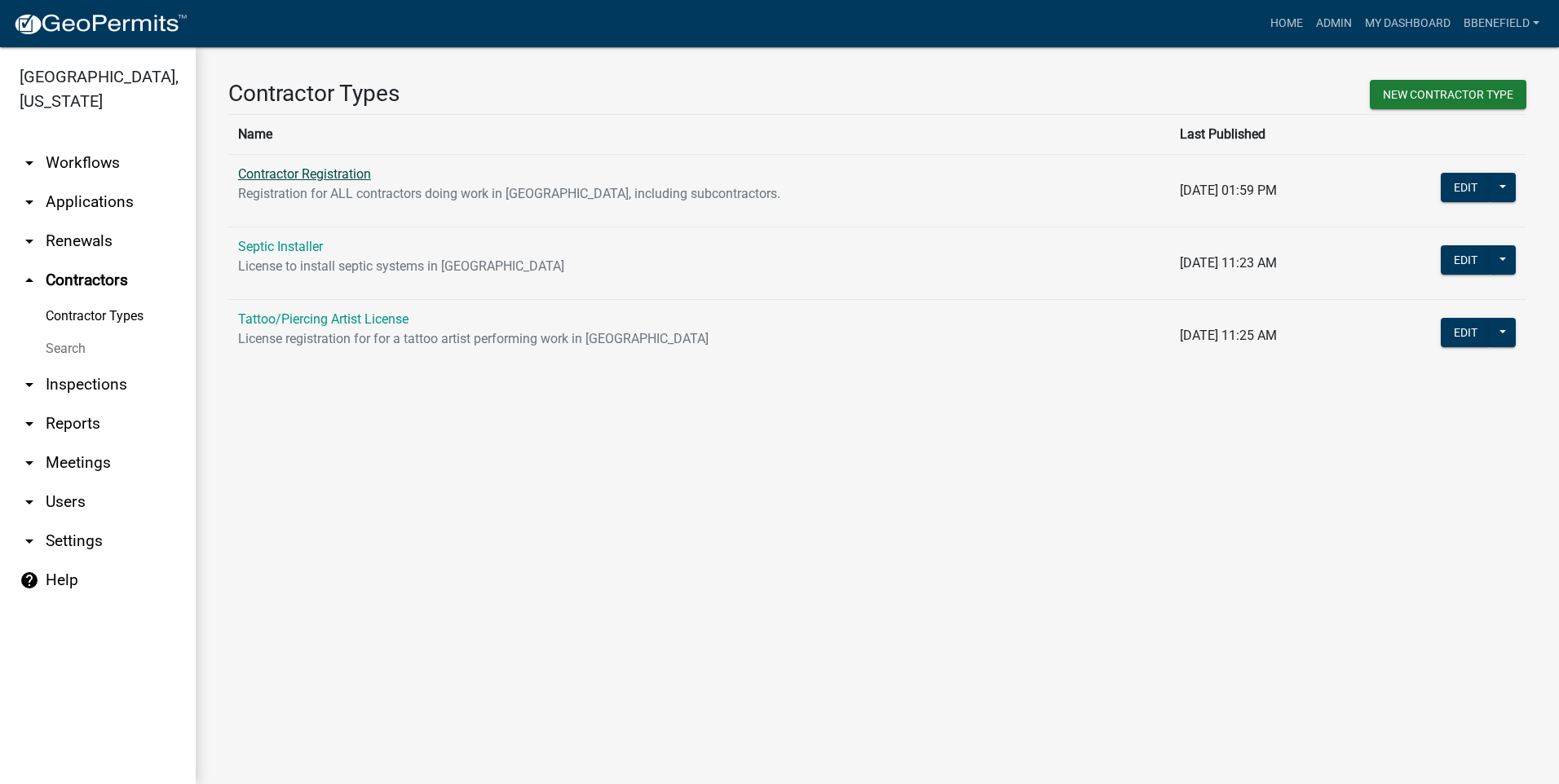
click at [333, 171] on link "Contractor Registration" at bounding box center [304, 174] width 133 height 16
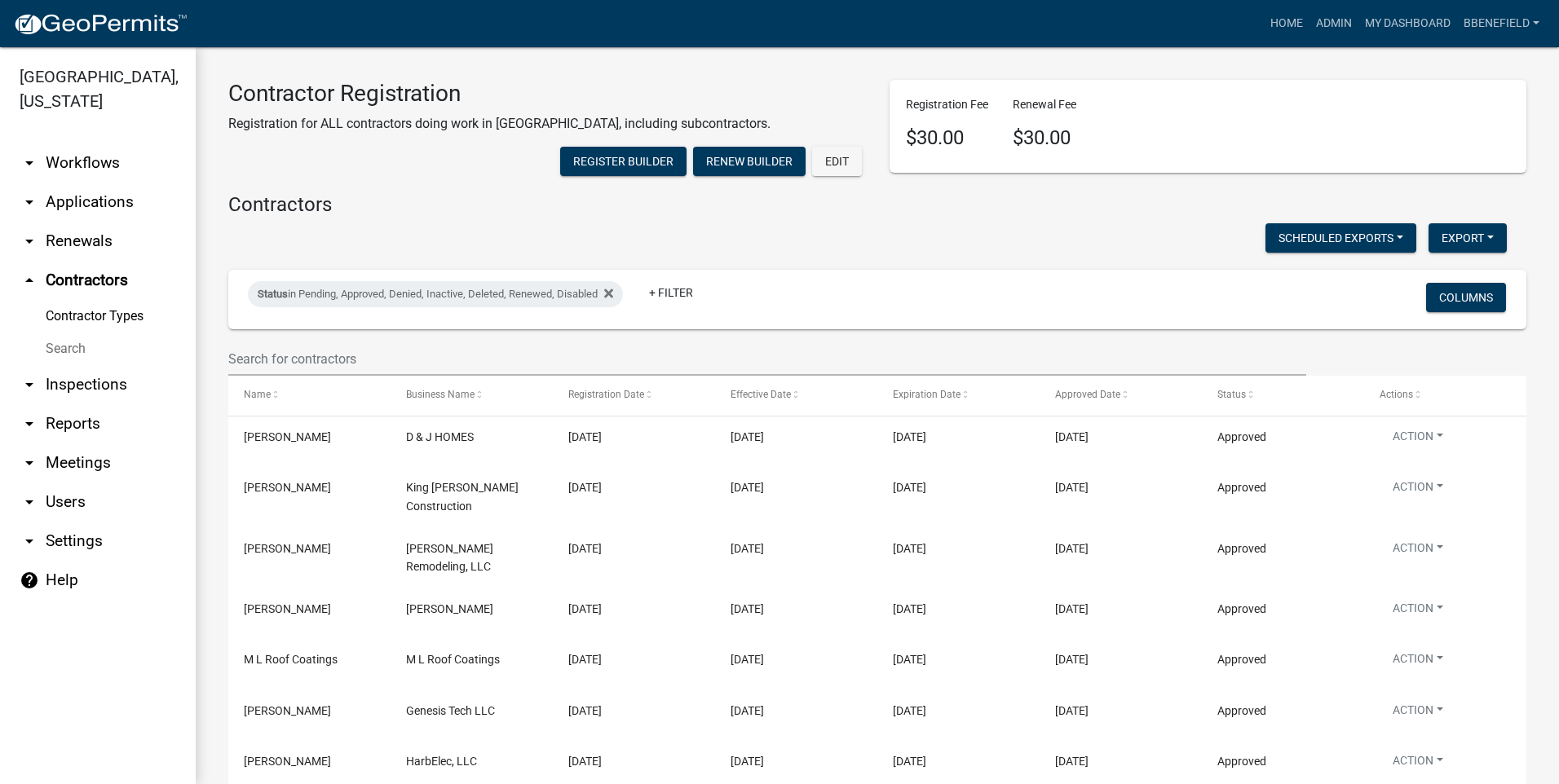
click at [106, 143] on link "arrow_drop_down Workflows" at bounding box center [97, 162] width 196 height 39
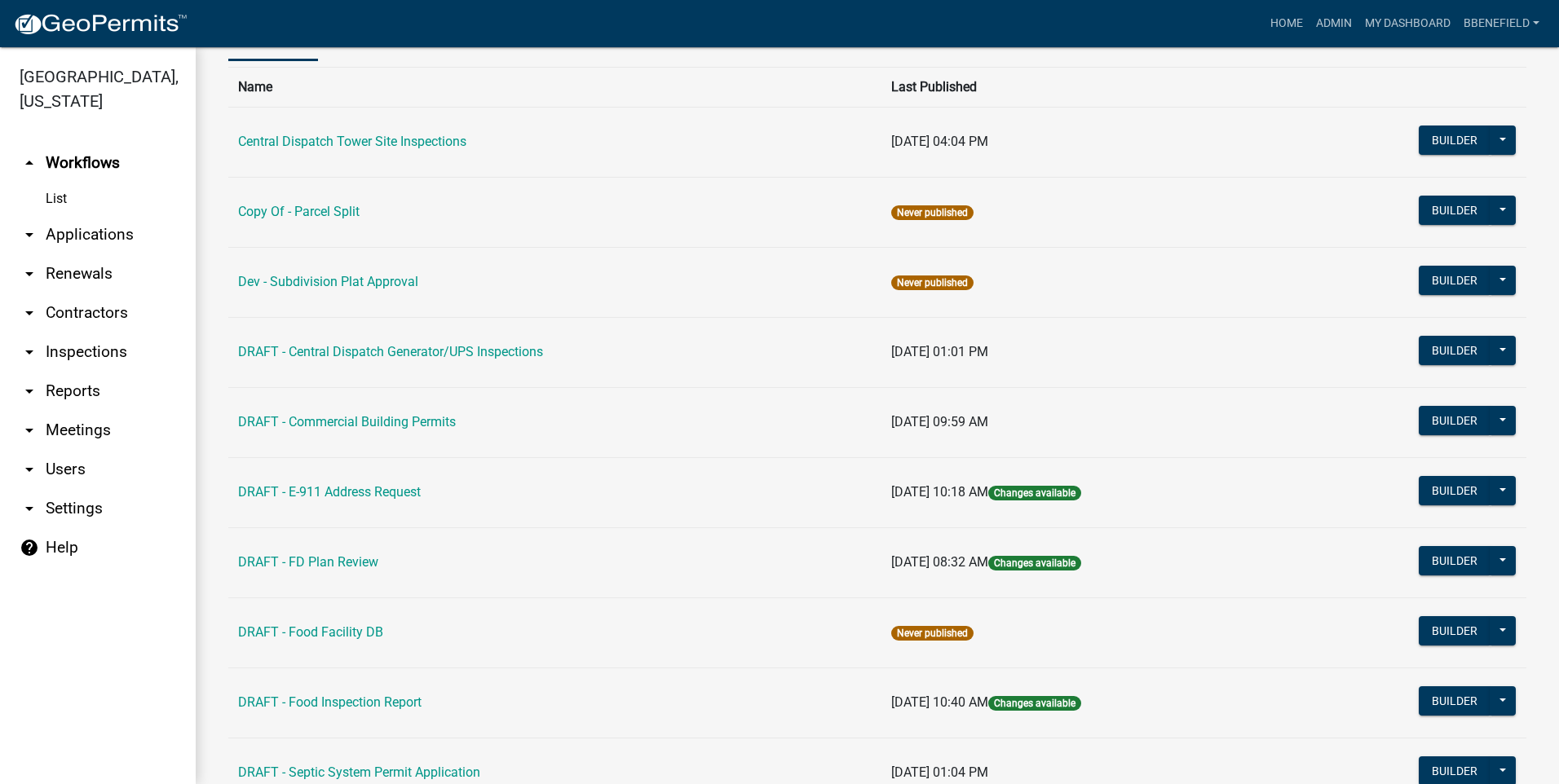
scroll to position [82, 0]
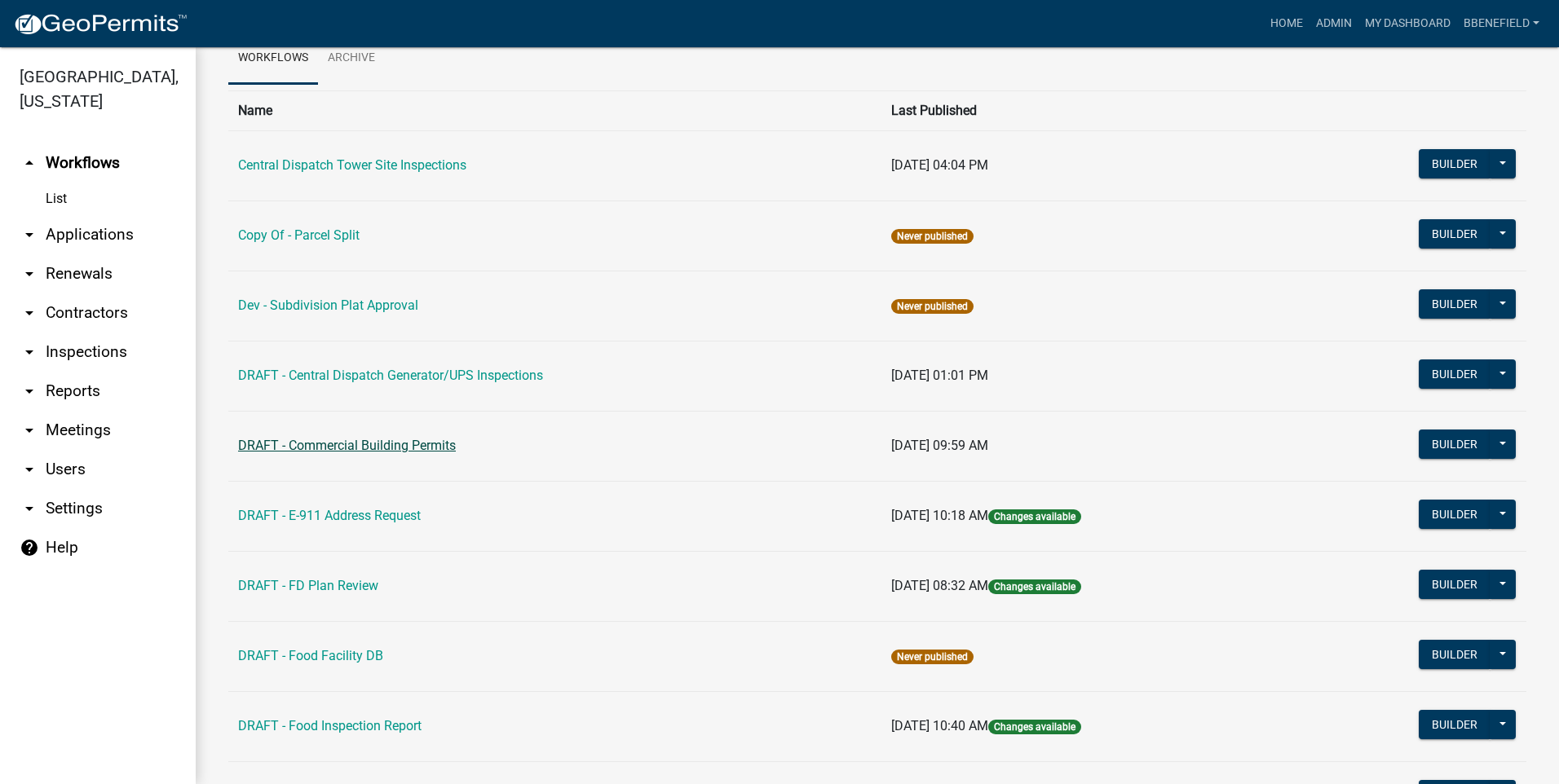
click at [363, 441] on link "DRAFT - Commercial Building Permits" at bounding box center [346, 445] width 218 height 16
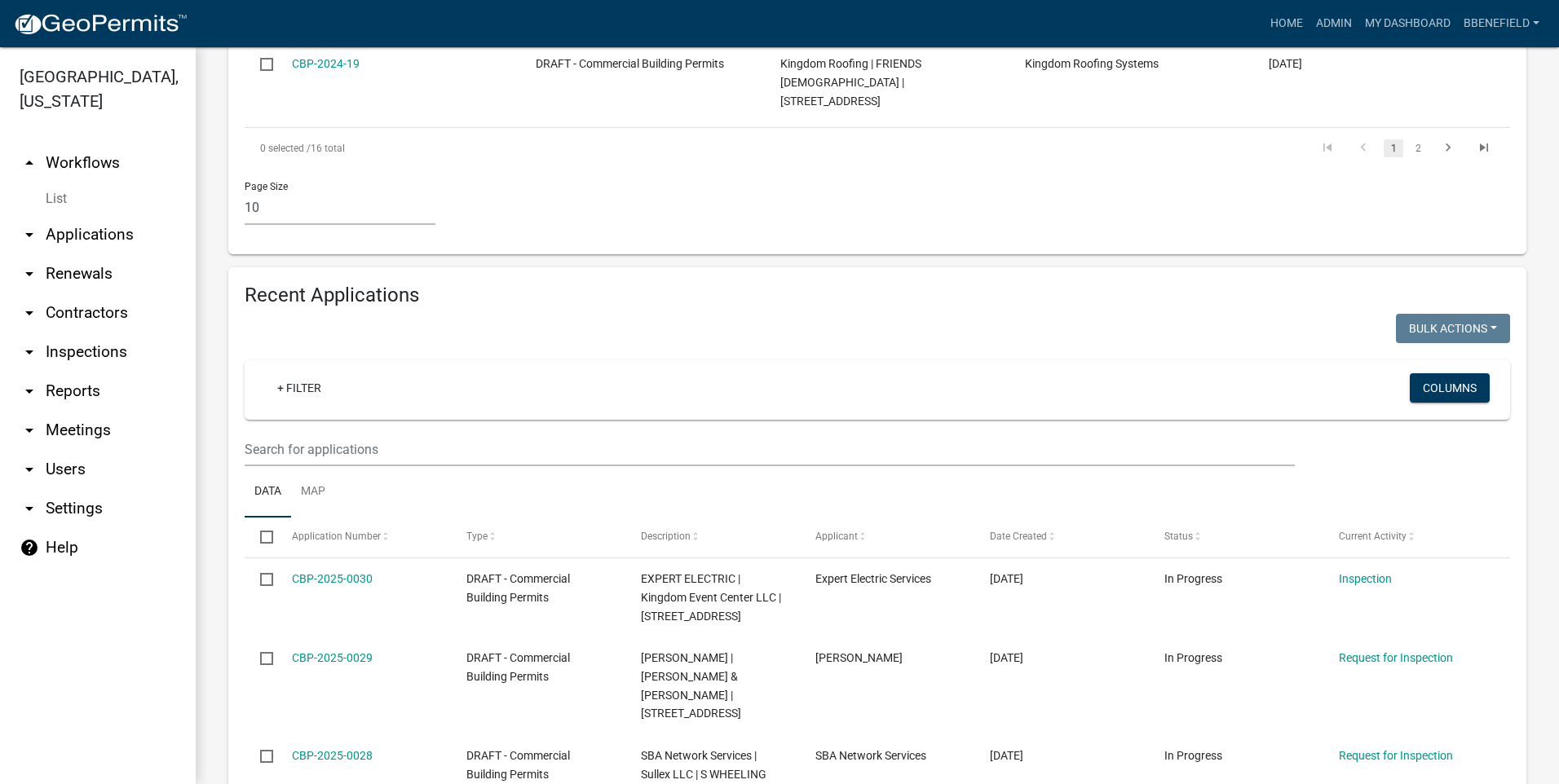
scroll to position [1467, 0]
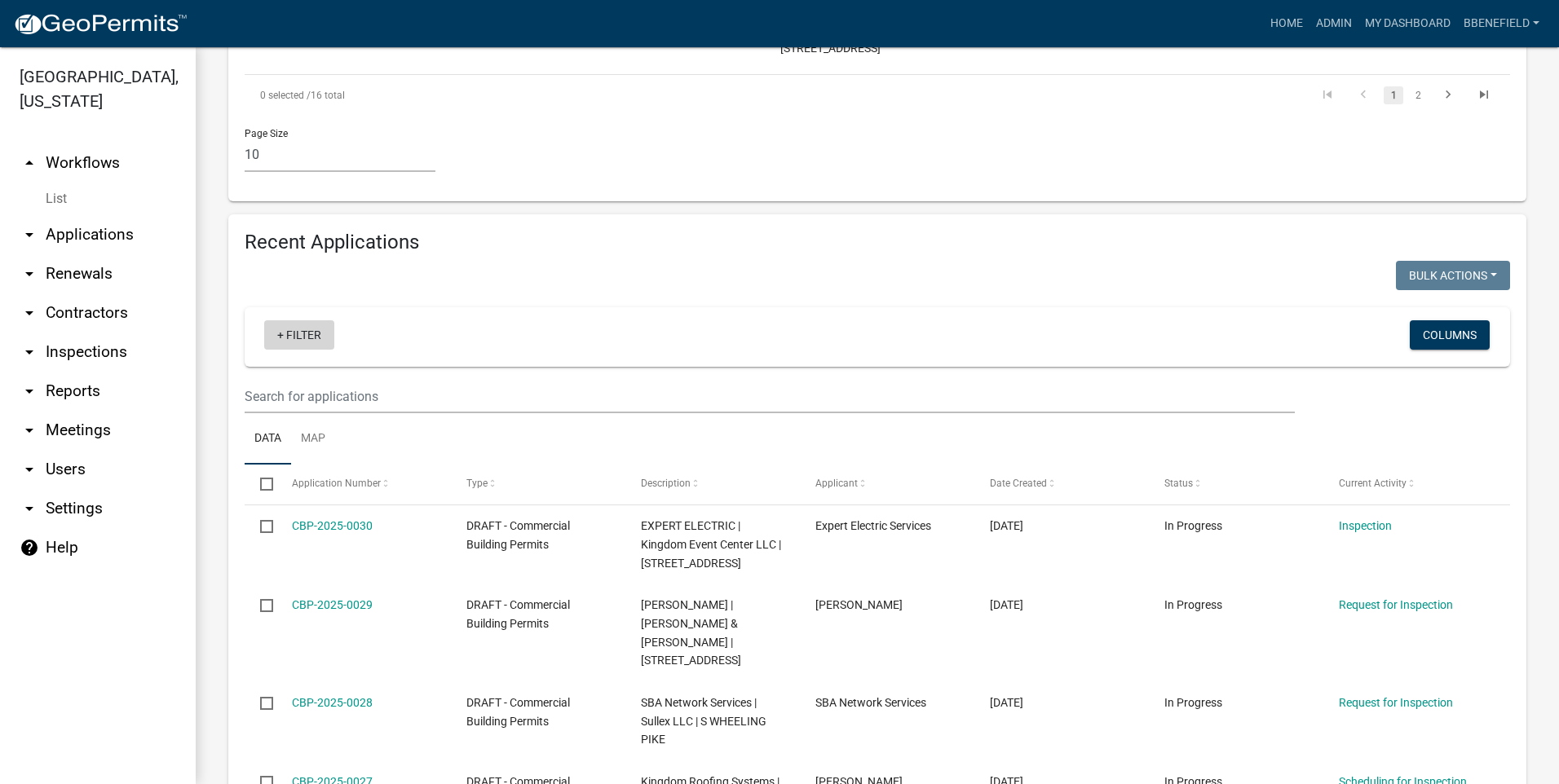
click at [305, 320] on link "+ Filter" at bounding box center [298, 335] width 70 height 29
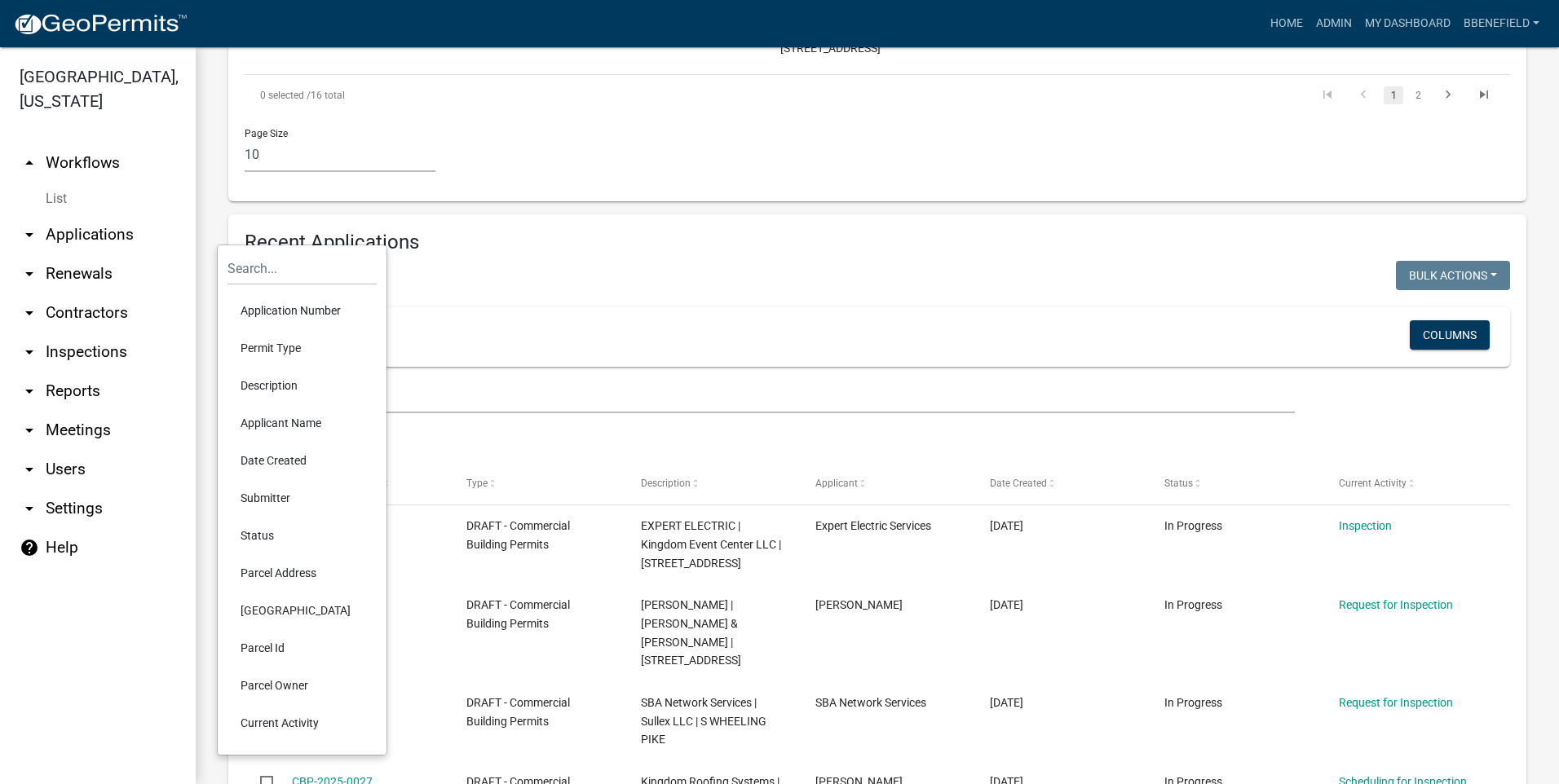
click at [290, 460] on li "Date Created" at bounding box center [302, 461] width 149 height 38
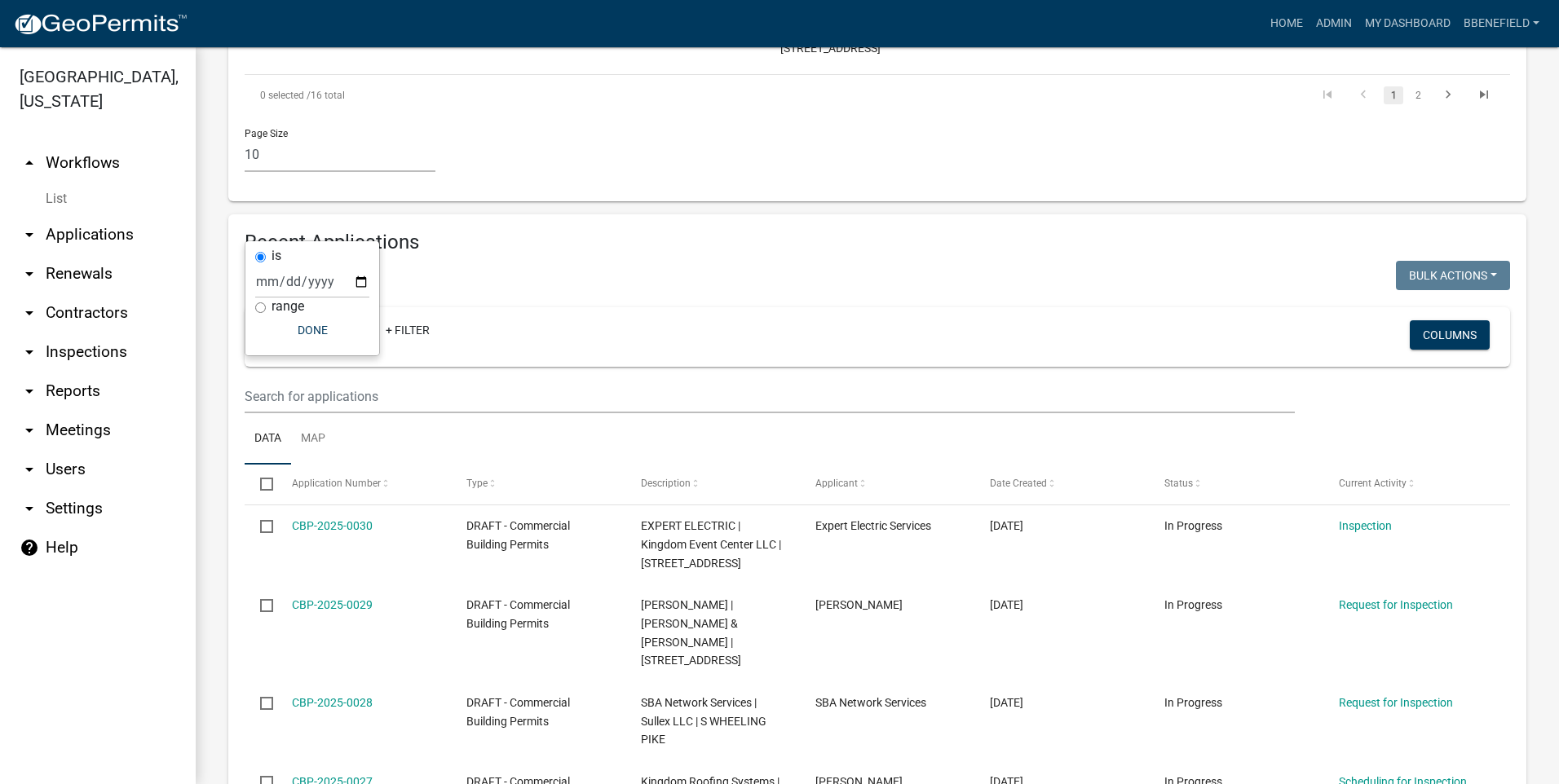
click at [257, 311] on input "range" at bounding box center [260, 308] width 10 height 10
radio input "true"
click at [338, 304] on select "[DATE] [DATE] Current Week Previous Week Current Month Last Month Current Calen…" at bounding box center [366, 298] width 163 height 34
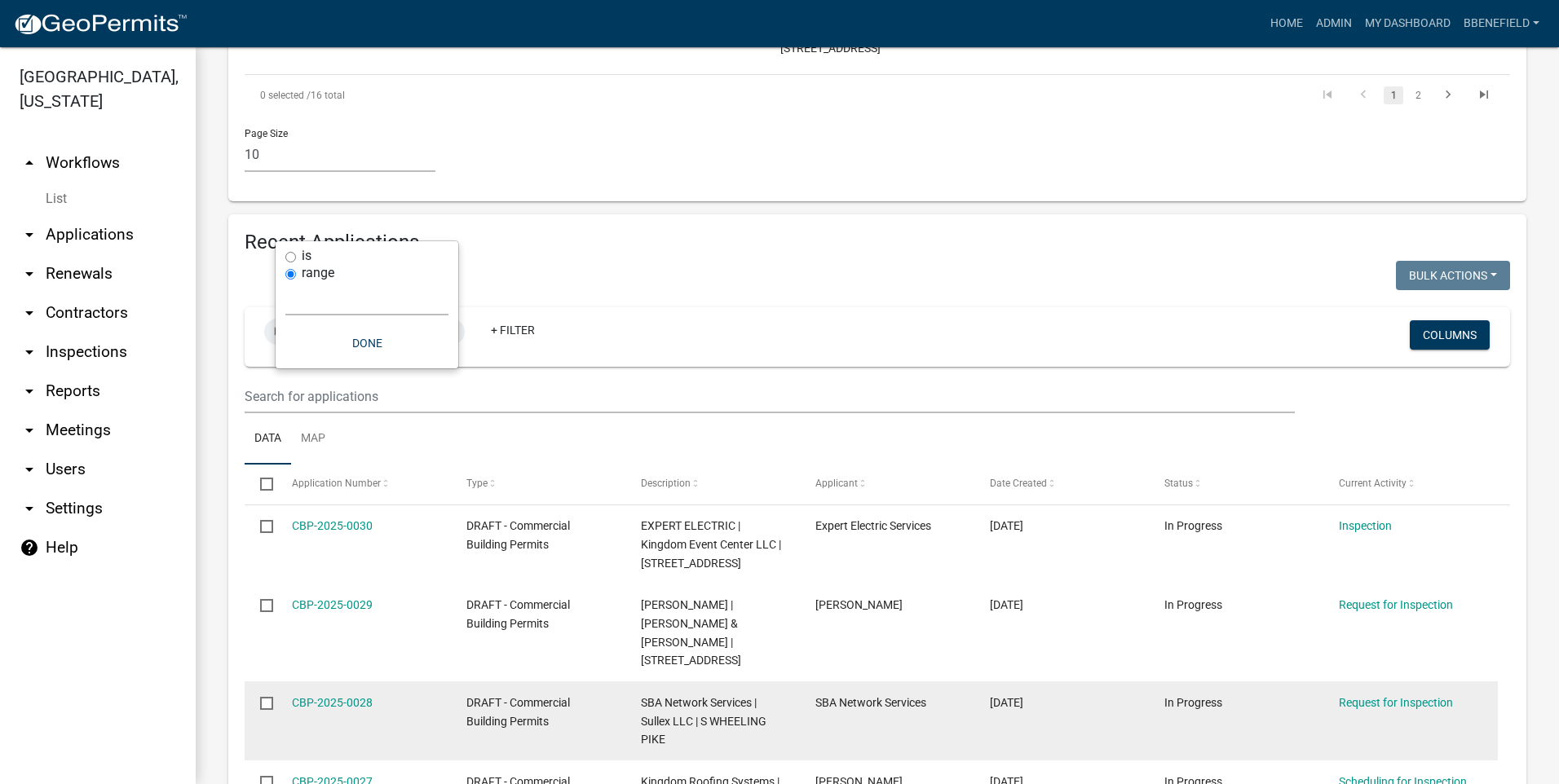
select select "custom"
click at [285, 282] on select "[DATE] [DATE] Current Week Previous Week Current Month Last Month Current Calen…" at bounding box center [366, 298] width 163 height 34
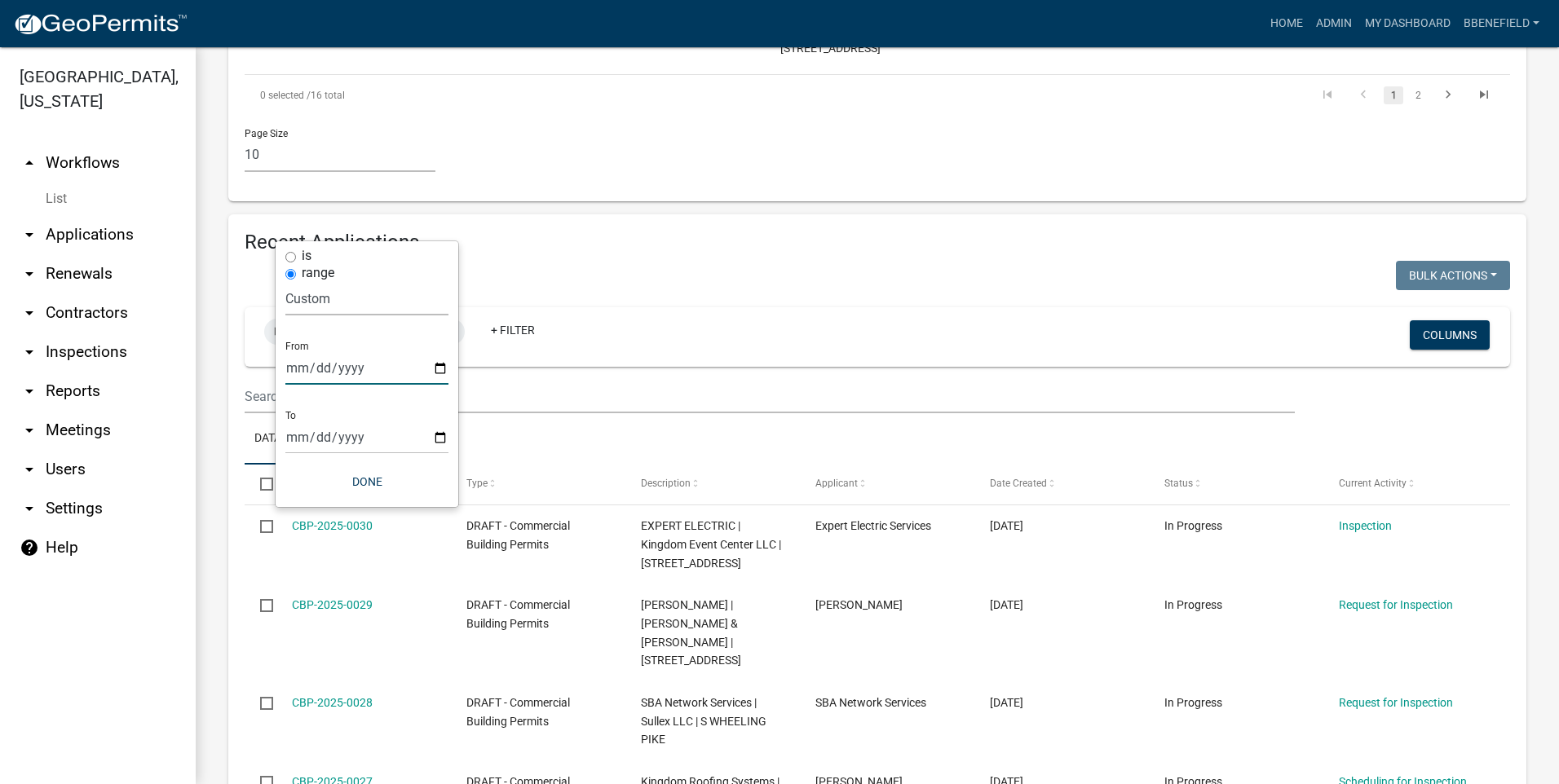
click at [436, 363] on input "date" at bounding box center [366, 368] width 163 height 34
type input "[DATE]"
click at [449, 435] on input "date" at bounding box center [377, 437] width 163 height 34
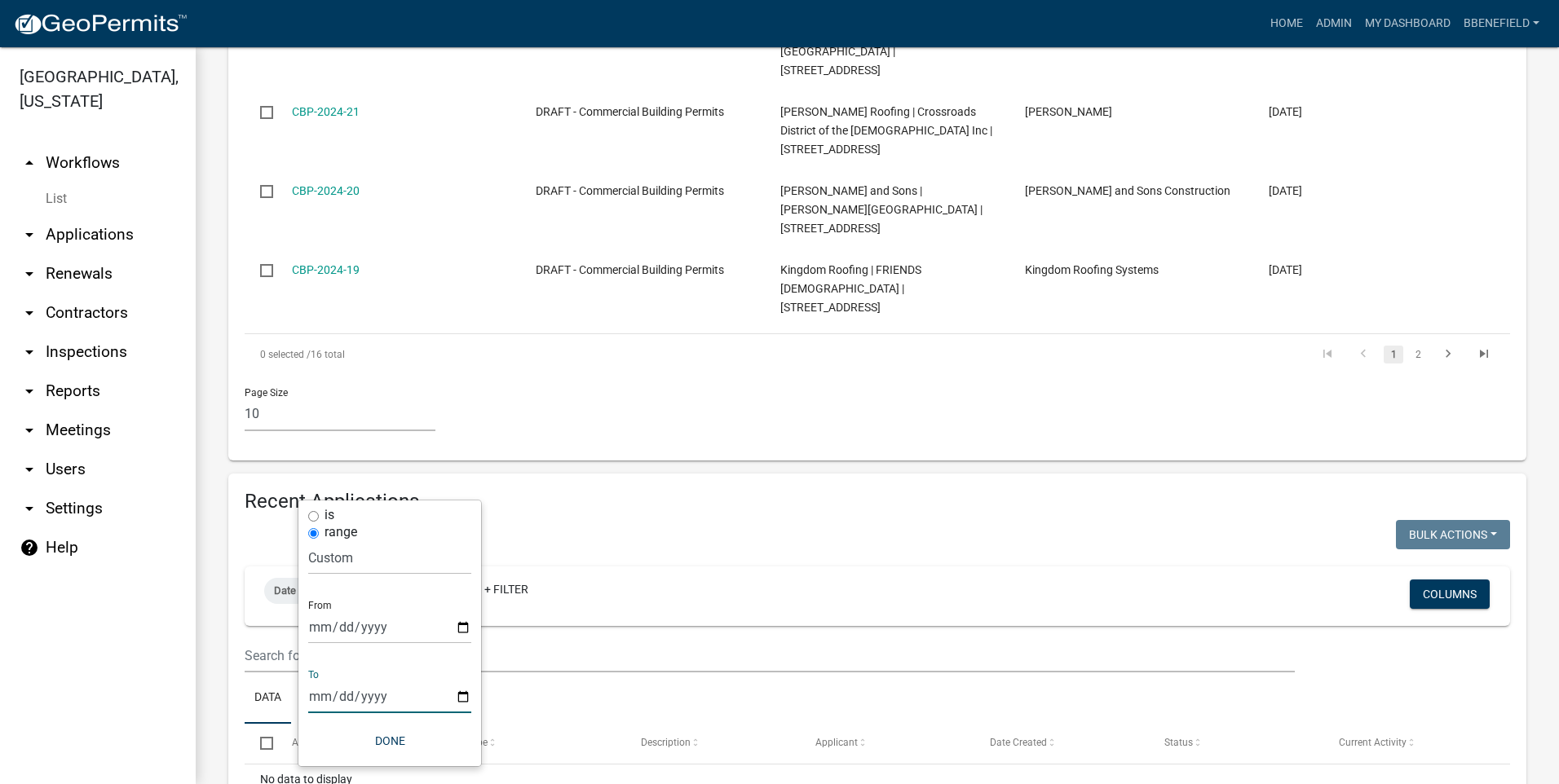
scroll to position [1208, 0]
type input "[DATE]"
click at [377, 744] on button "Done" at bounding box center [390, 741] width 163 height 29
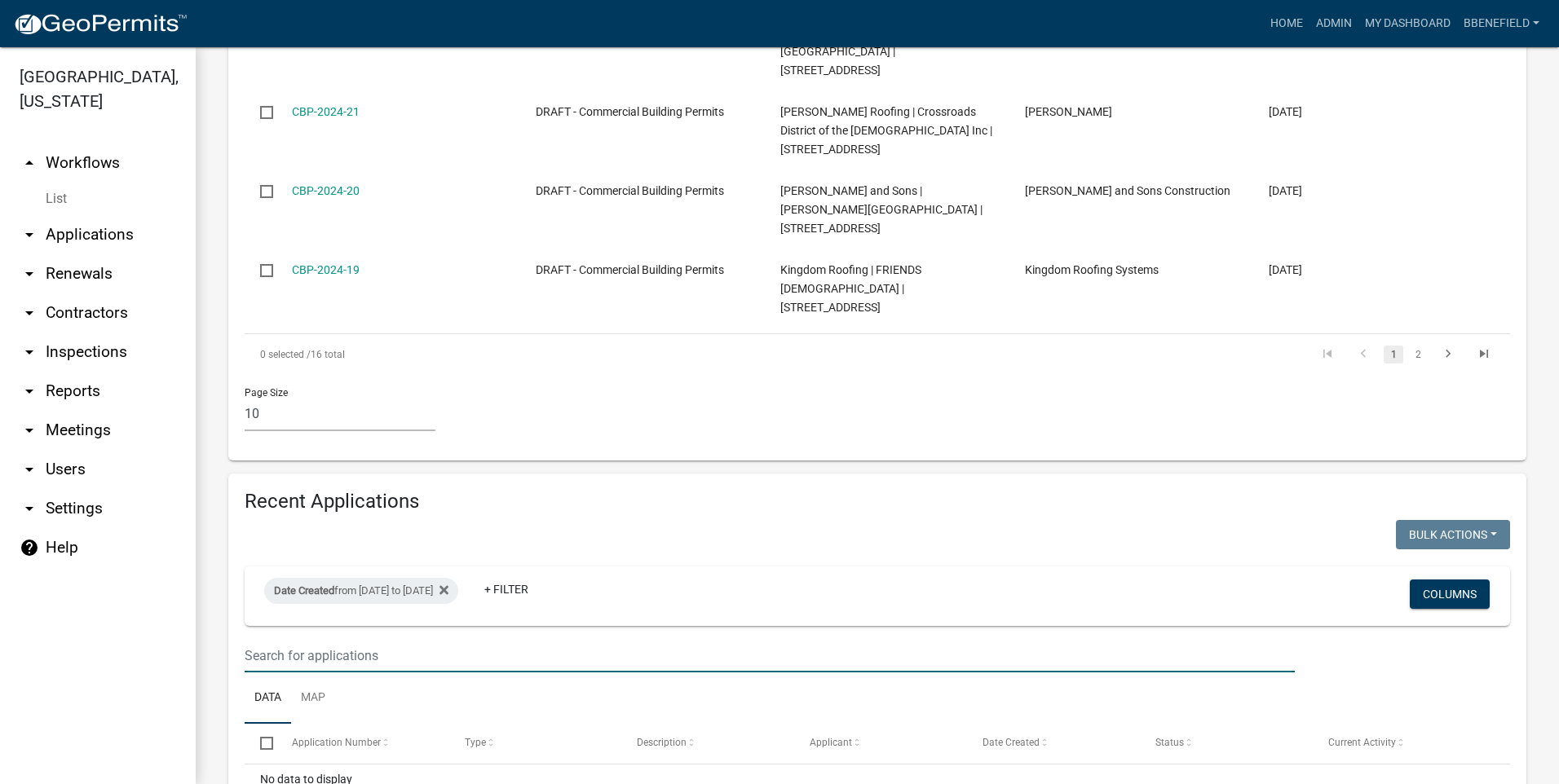
type input "6"
type input "s"
click at [401, 639] on input "text" at bounding box center [770, 656] width 1050 height 34
type input "e"
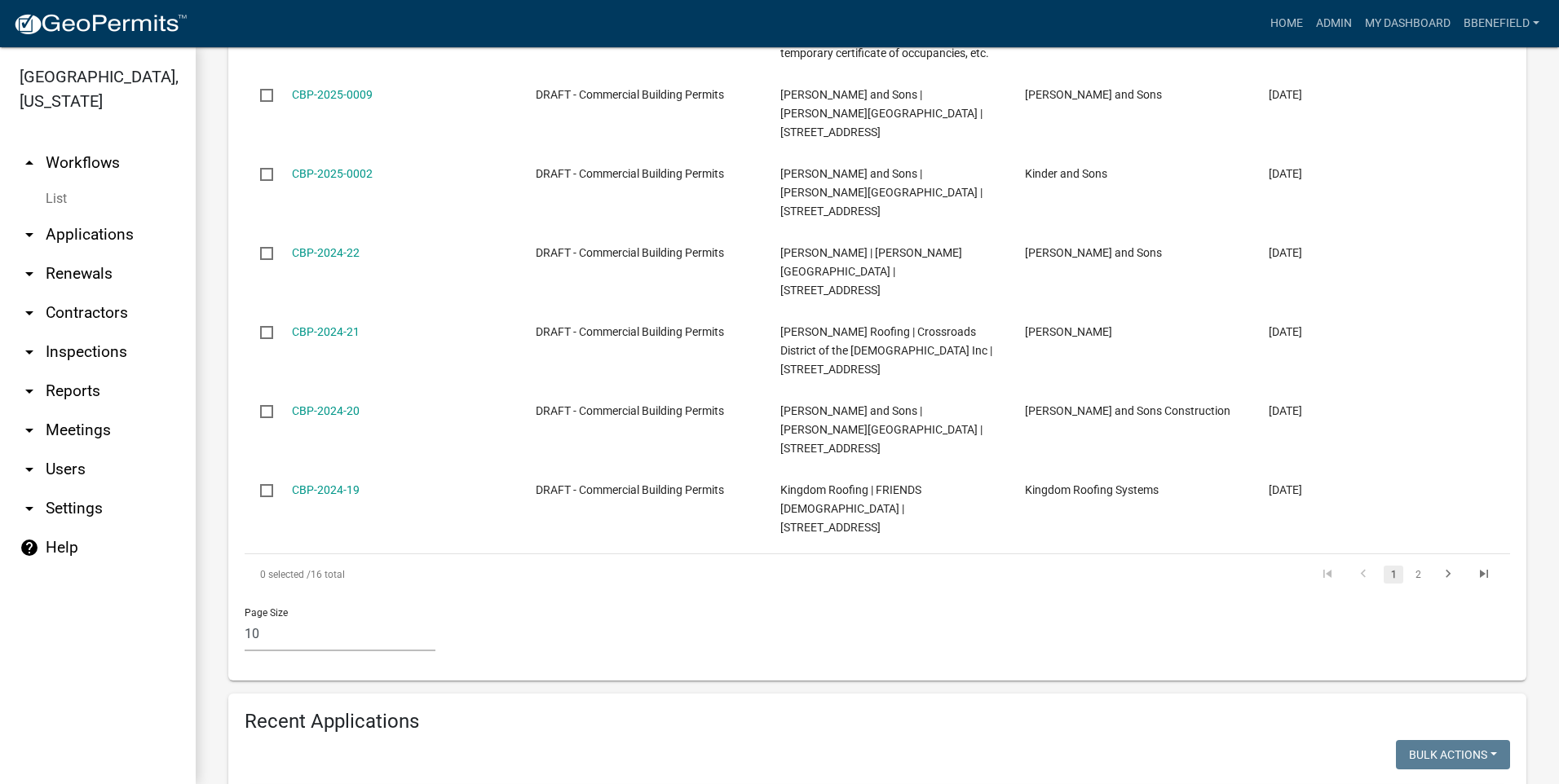
scroll to position [1141, 0]
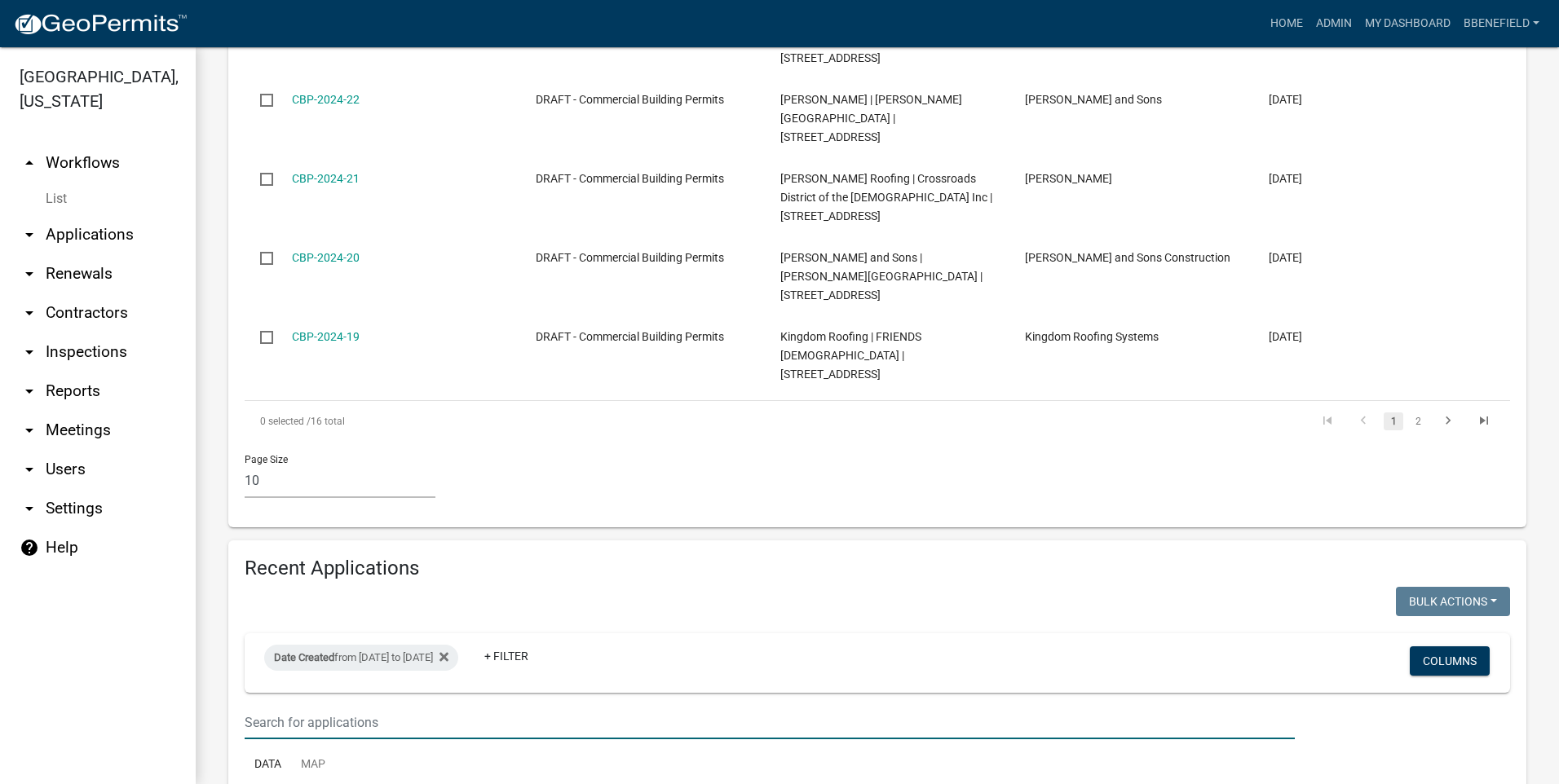
click at [395, 706] on input "text" at bounding box center [770, 722] width 1050 height 34
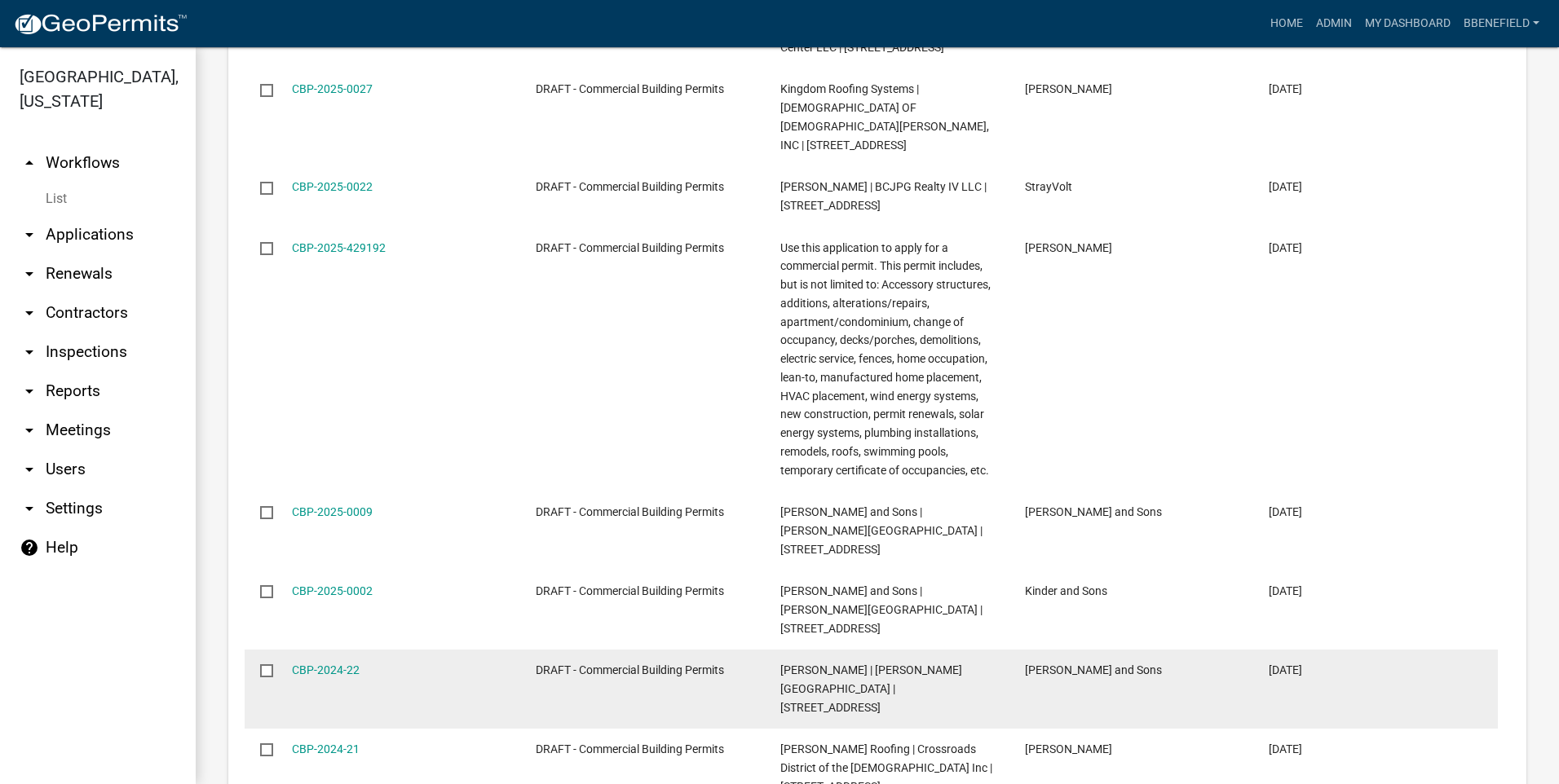
scroll to position [1208, 0]
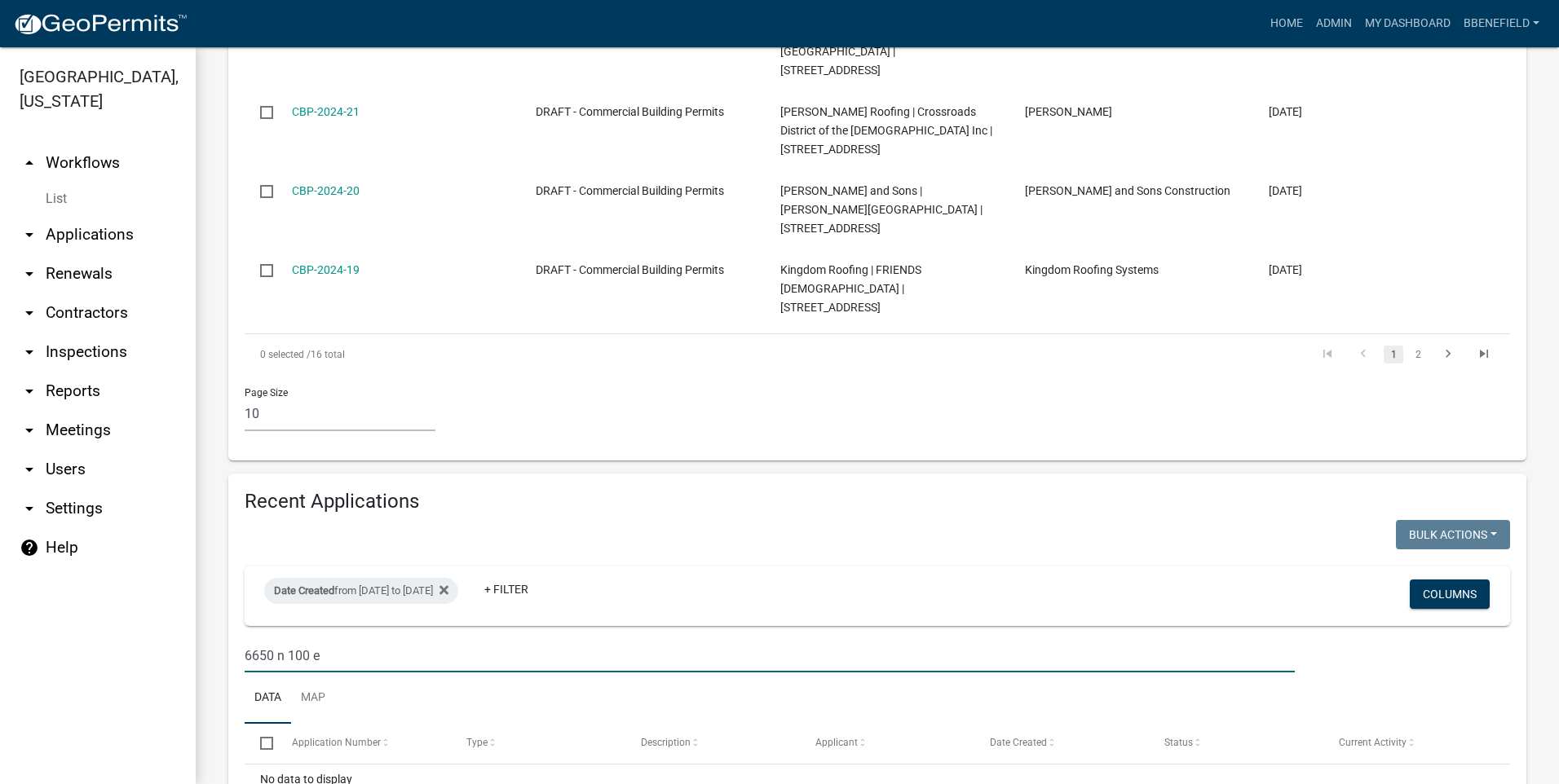
drag, startPoint x: 330, startPoint y: 548, endPoint x: 224, endPoint y: 534, distance: 106.9
click at [224, 534] on div "Recent Applications Bulk Actions Void Expire Lock Withdraw Date Created from [D…" at bounding box center [877, 669] width 1322 height 389
type input "evergreen"
drag, startPoint x: 334, startPoint y: 544, endPoint x: 212, endPoint y: 540, distance: 122.1
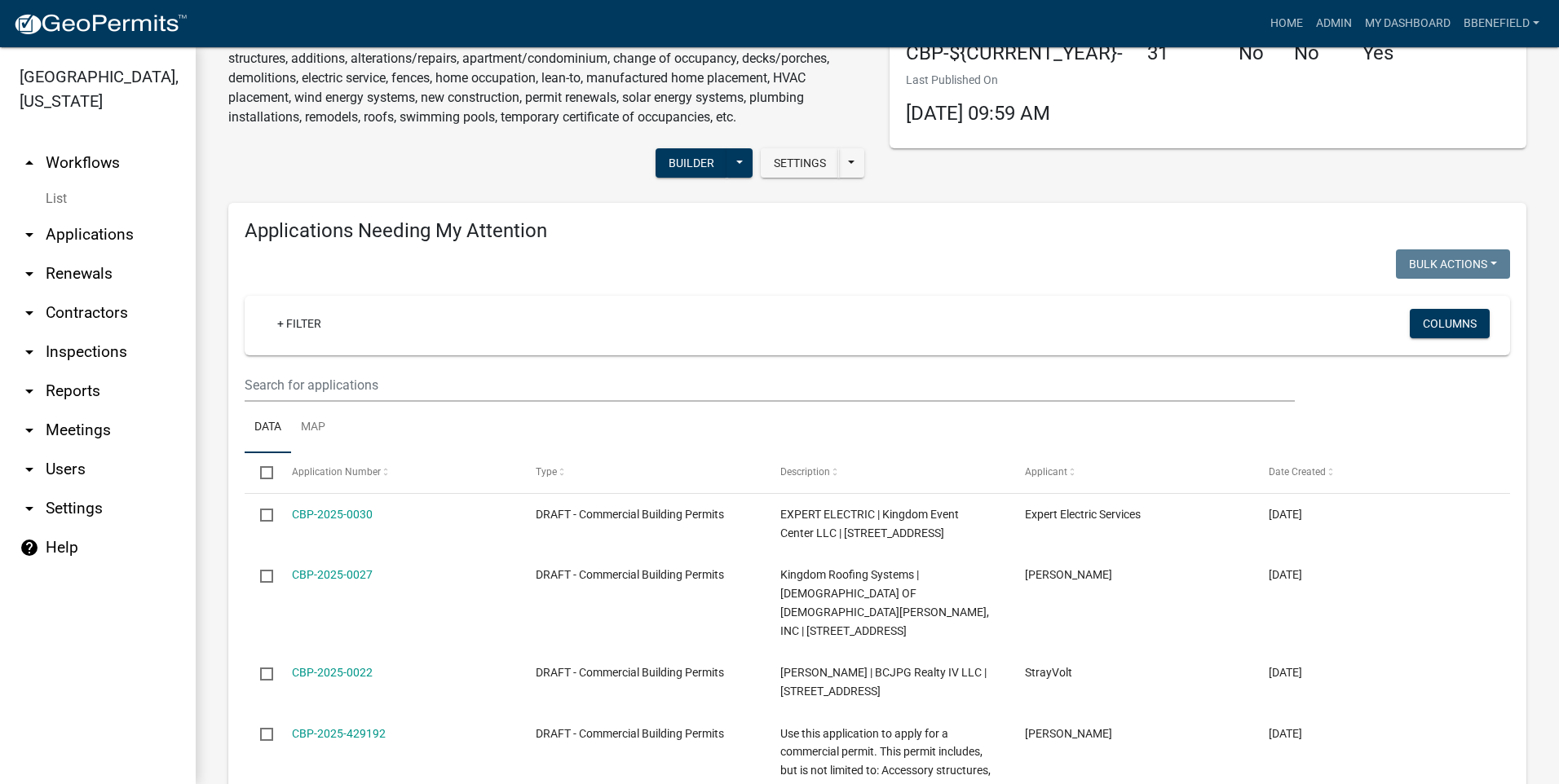
scroll to position [0, 0]
